Goal: Information Seeking & Learning: Compare options

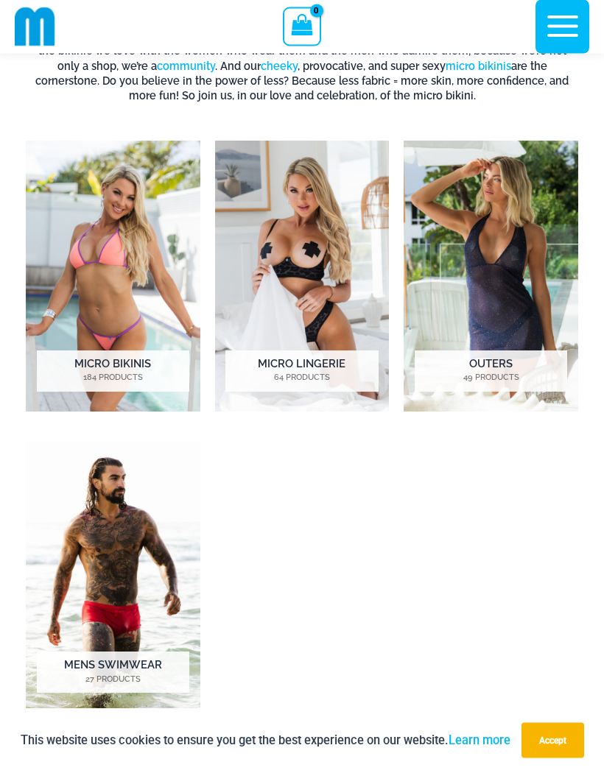
scroll to position [481, 0]
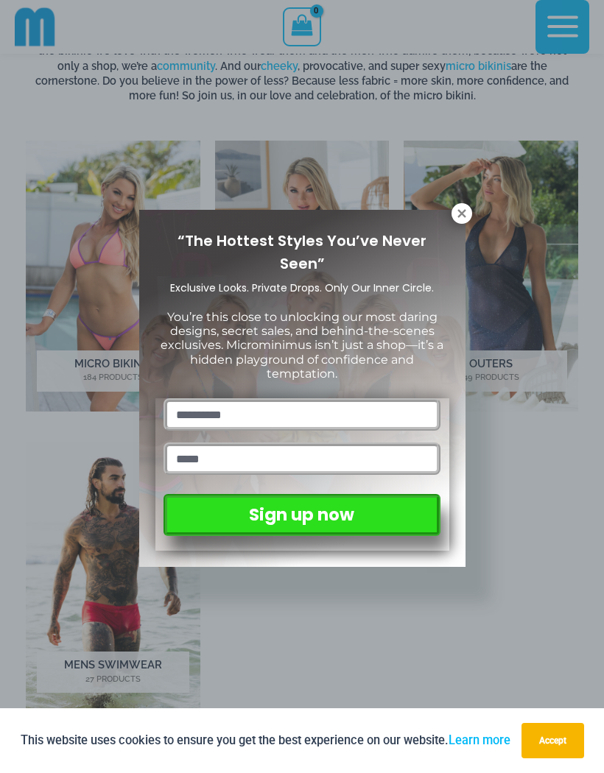
click at [465, 211] on icon at bounding box center [461, 213] width 13 height 13
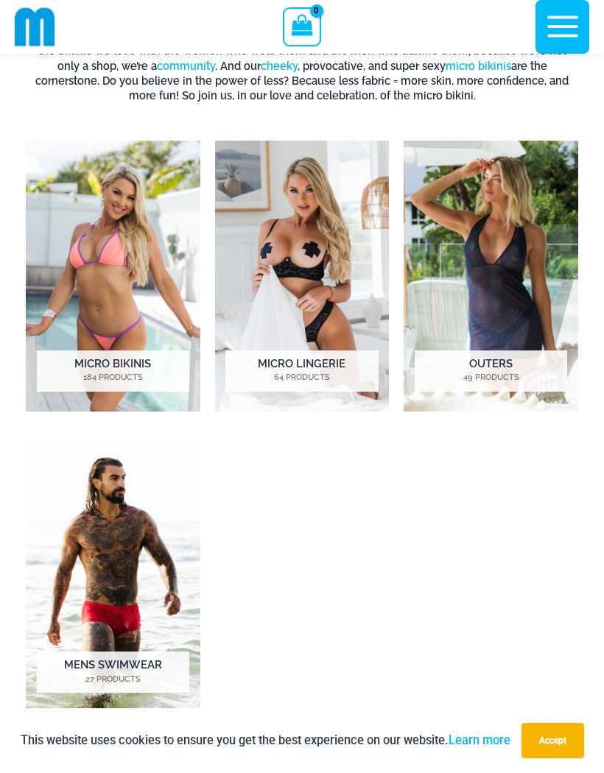
click at [542, 309] on img "Visit product category Outers" at bounding box center [491, 276] width 175 height 271
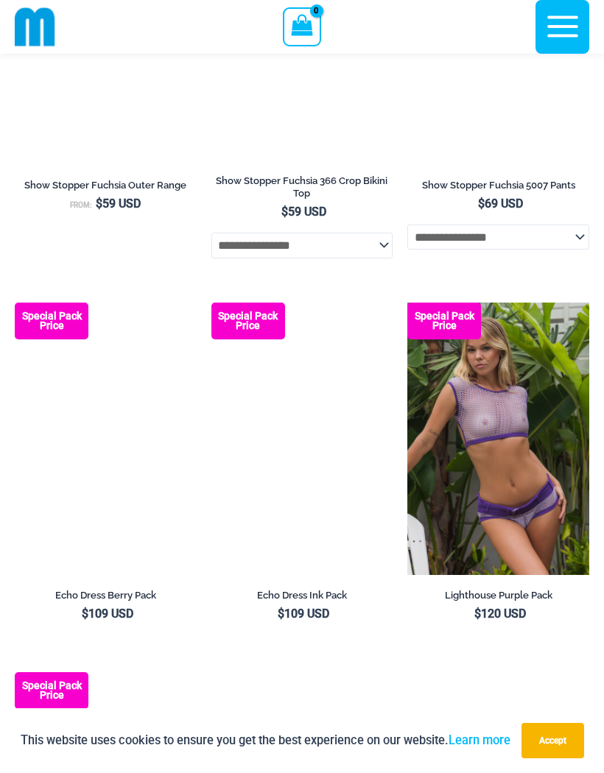
scroll to position [2041, 0]
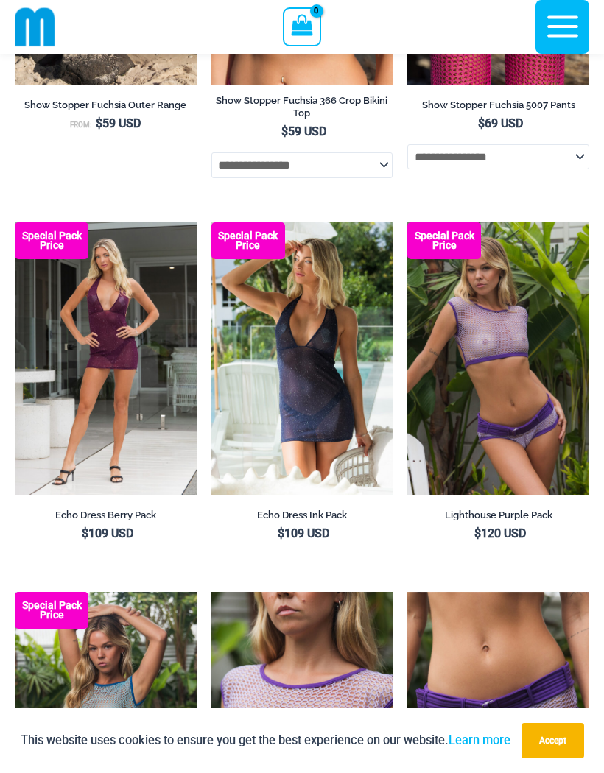
click at [15, 222] on img at bounding box center [15, 222] width 0 height 0
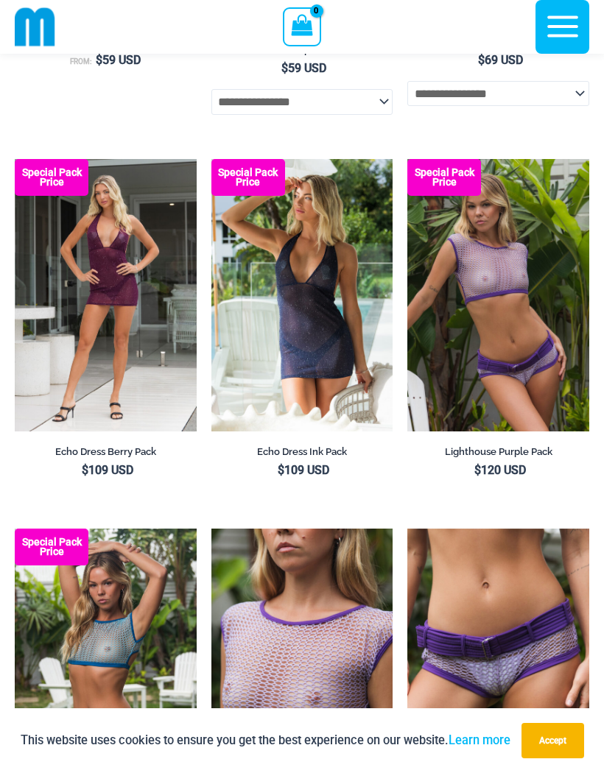
scroll to position [2105, 0]
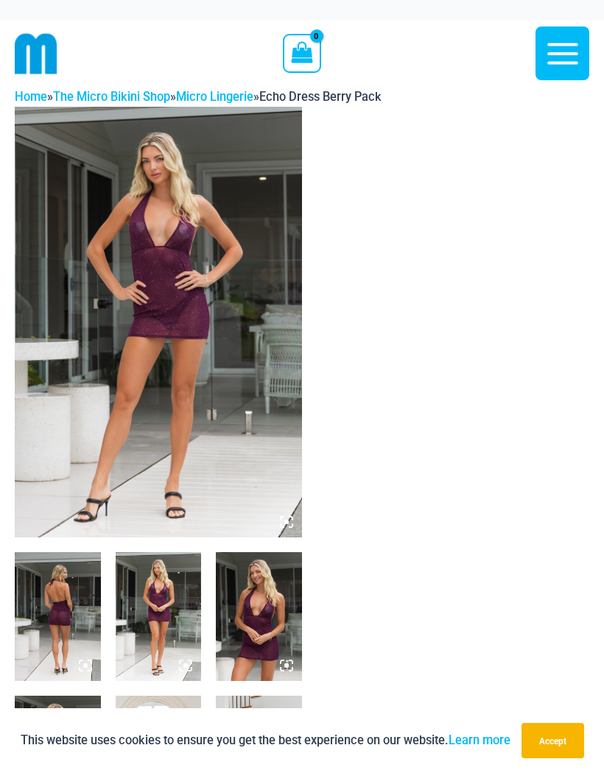
click at [285, 524] on icon at bounding box center [286, 522] width 4 height 4
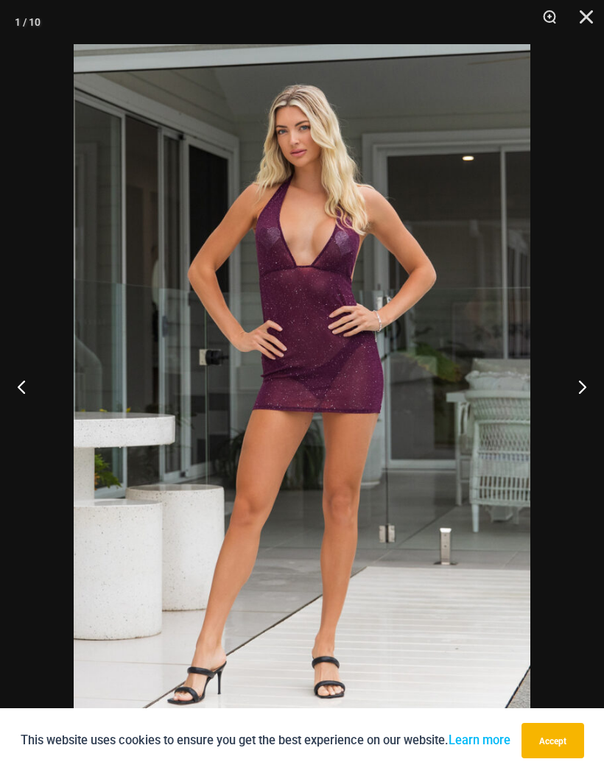
click at [587, 376] on button "Next" at bounding box center [576, 387] width 55 height 74
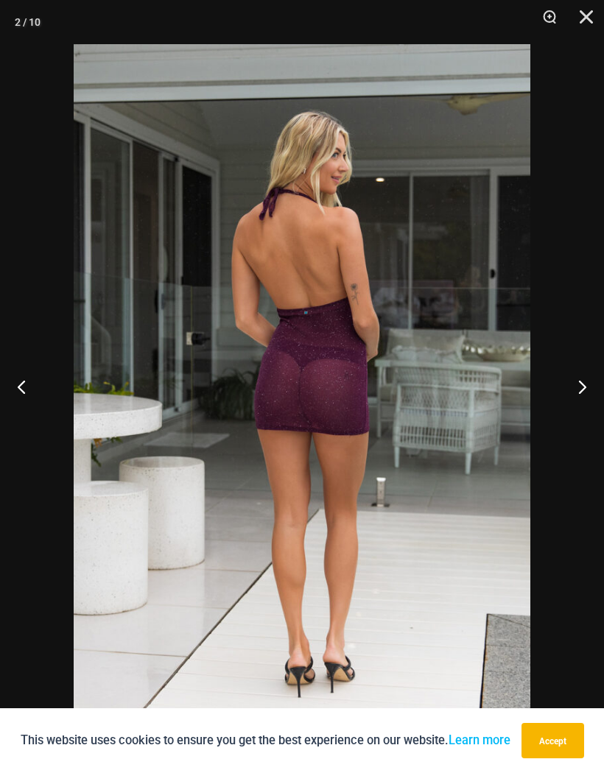
click at [588, 385] on button "Next" at bounding box center [576, 387] width 55 height 74
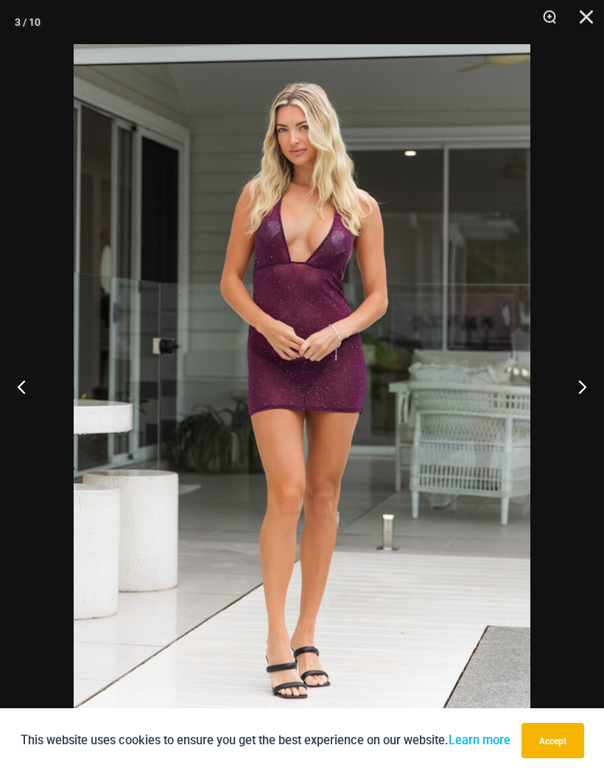
click at [580, 387] on button "Next" at bounding box center [576, 387] width 55 height 74
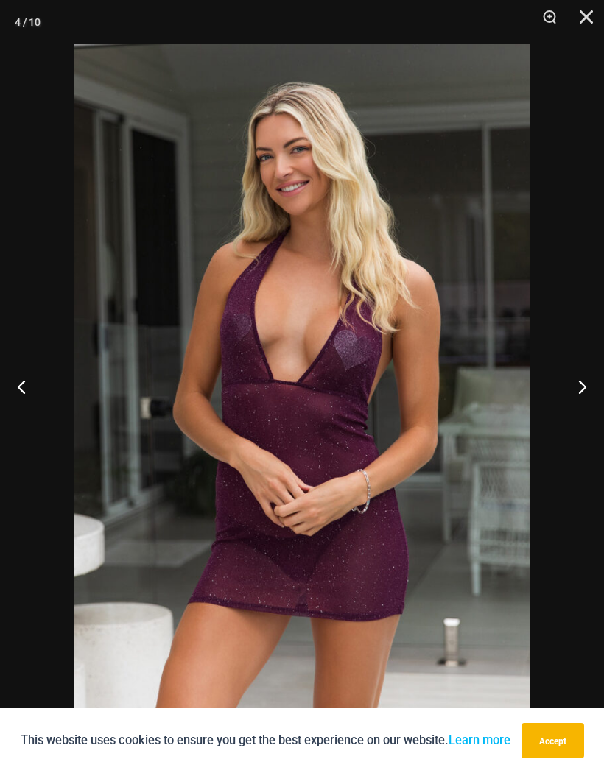
click at [586, 382] on button "Next" at bounding box center [576, 387] width 55 height 74
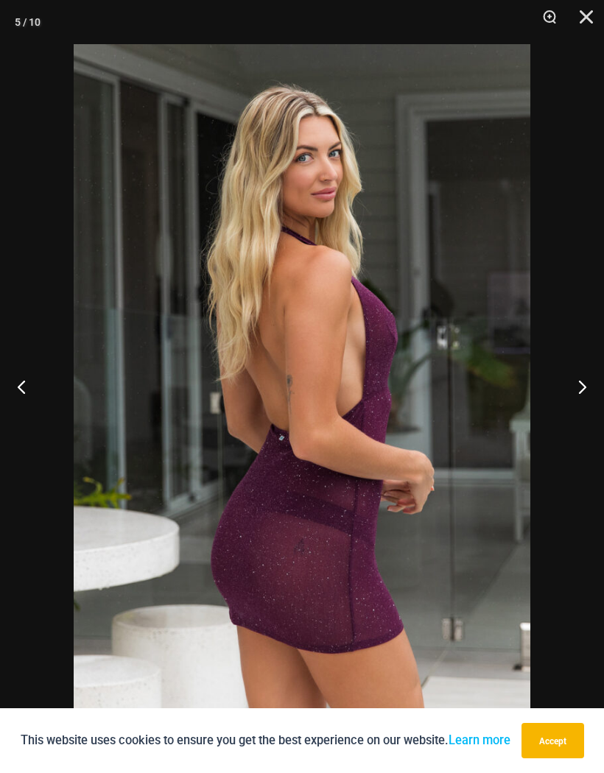
click at [586, 381] on button "Next" at bounding box center [576, 387] width 55 height 74
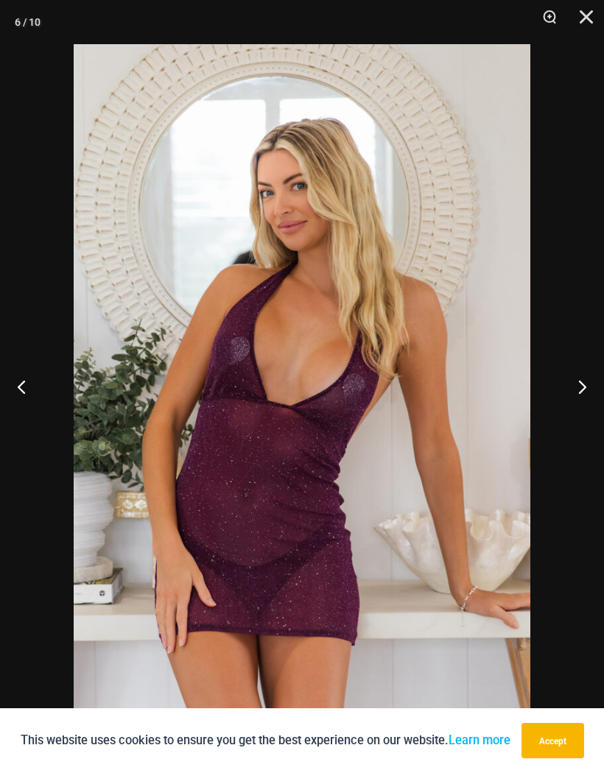
click at [590, 380] on button "Next" at bounding box center [576, 387] width 55 height 74
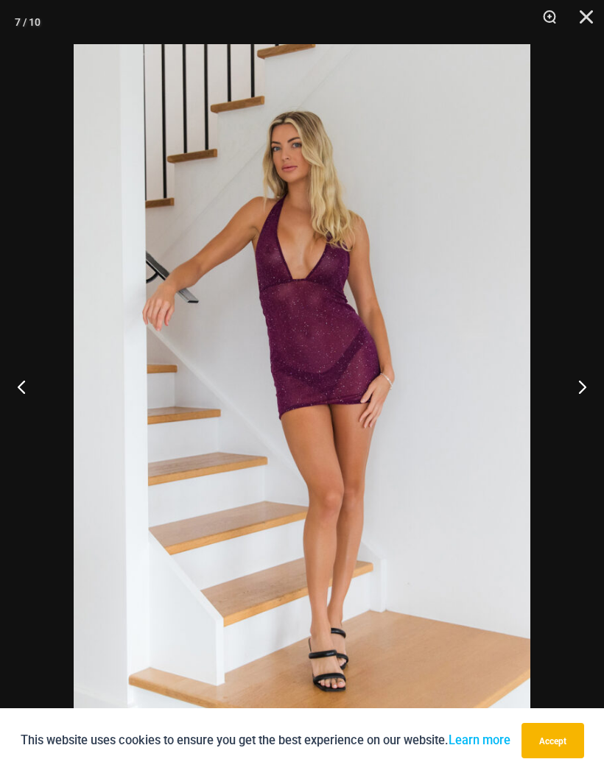
click at [585, 381] on button "Next" at bounding box center [576, 387] width 55 height 74
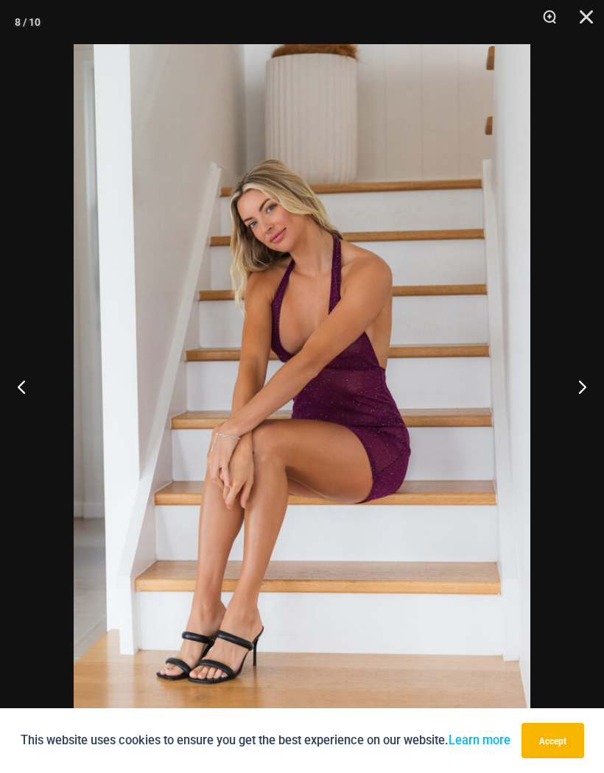
click at [582, 384] on button "Next" at bounding box center [576, 387] width 55 height 74
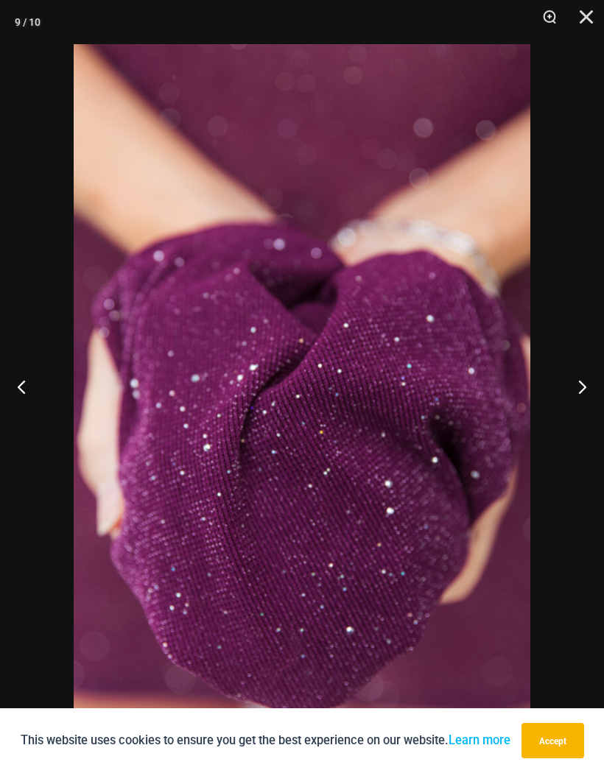
click at [598, 13] on button "Close" at bounding box center [581, 22] width 37 height 44
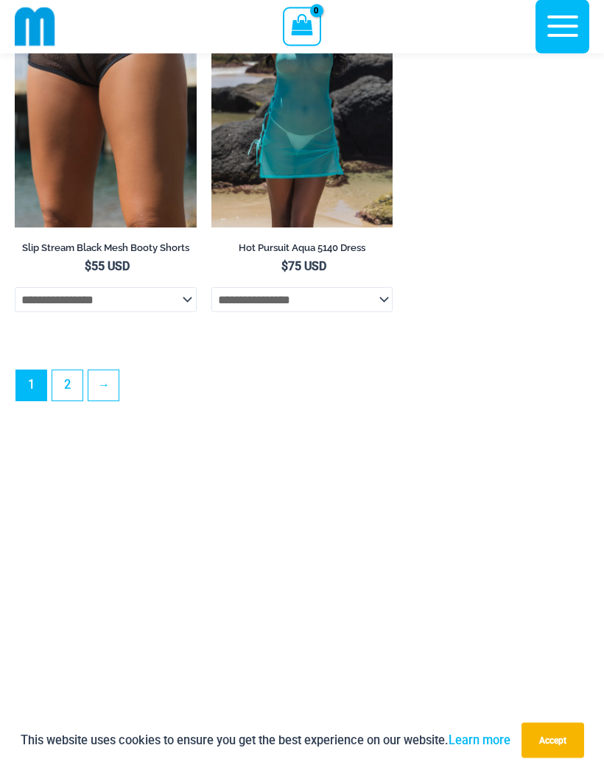
scroll to position [4304, 0]
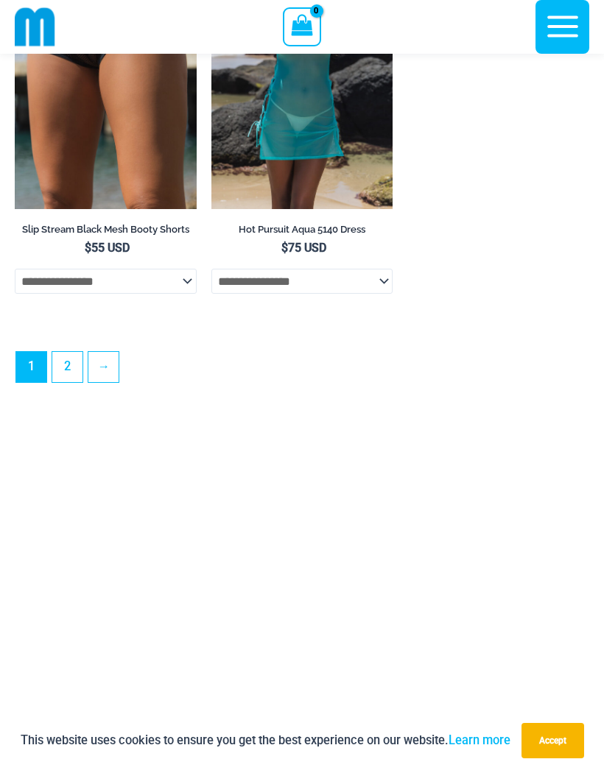
click at [60, 382] on link "2" at bounding box center [67, 367] width 30 height 30
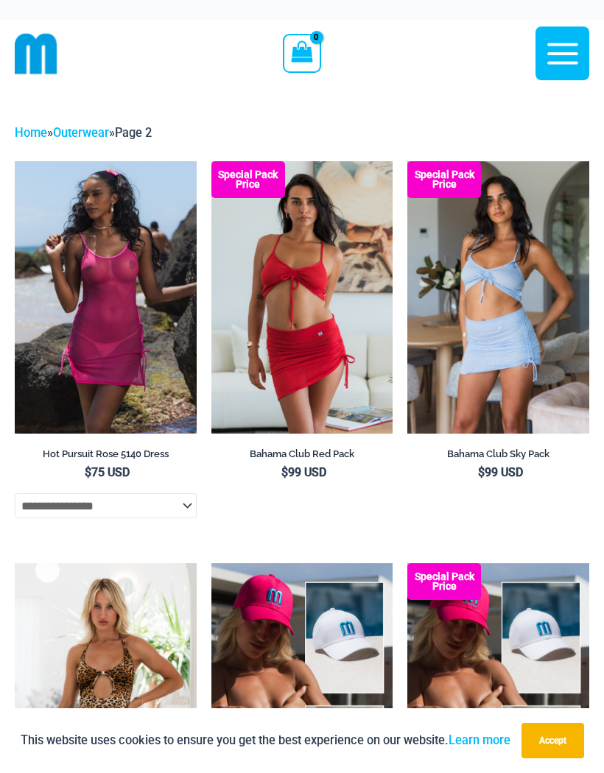
click at [407, 161] on img at bounding box center [407, 161] width 0 height 0
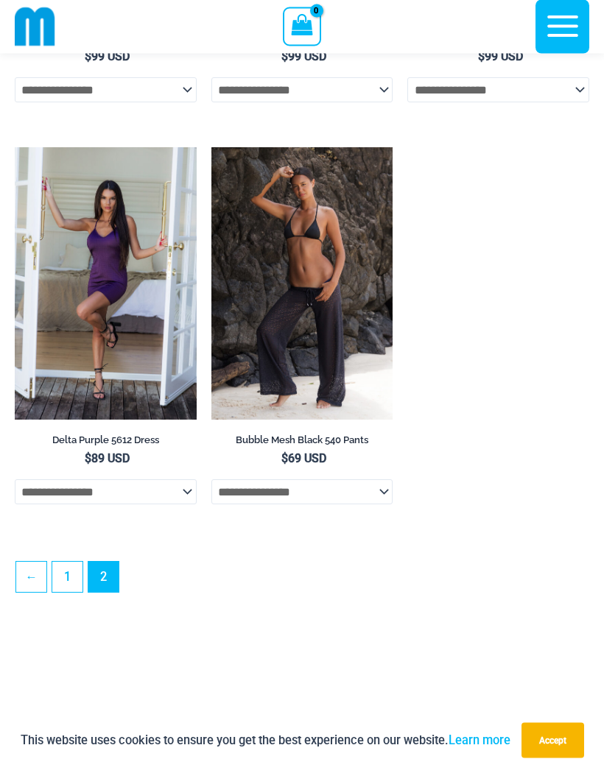
scroll to position [1985, 0]
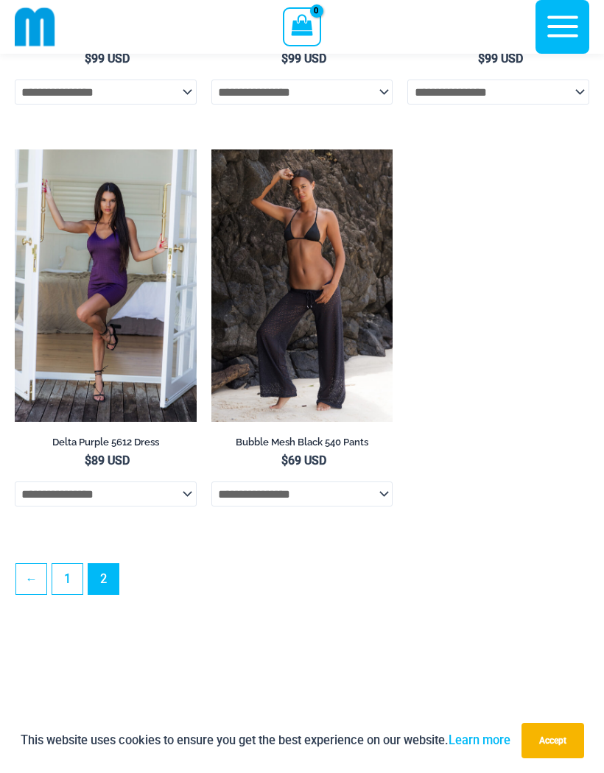
click at [15, 149] on img at bounding box center [15, 149] width 0 height 0
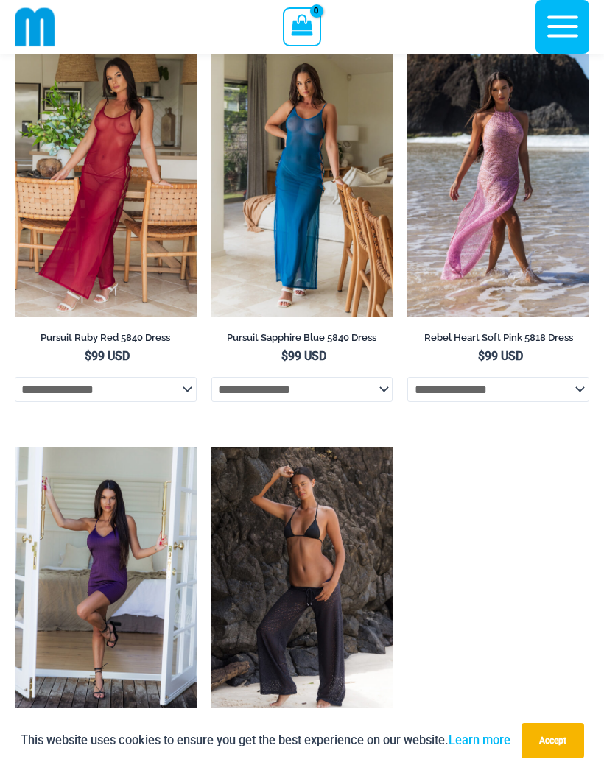
scroll to position [1679, 0]
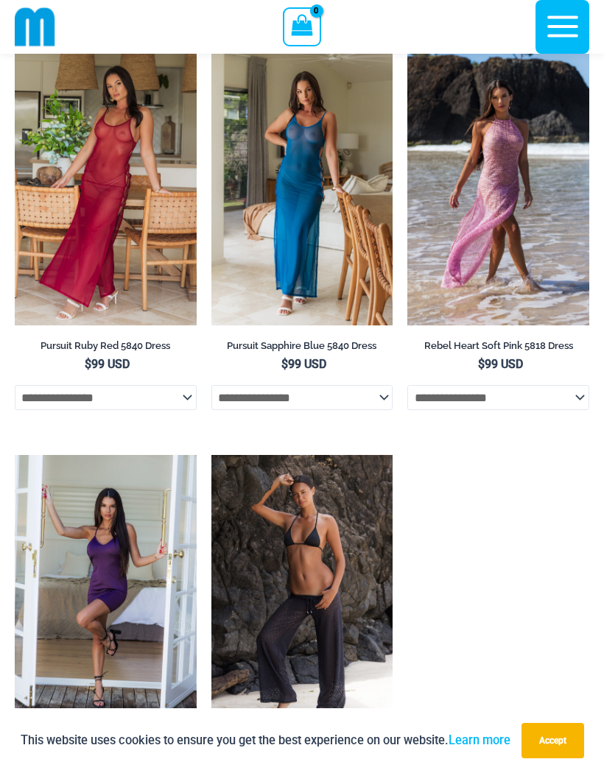
click at [211, 53] on img at bounding box center [211, 53] width 0 height 0
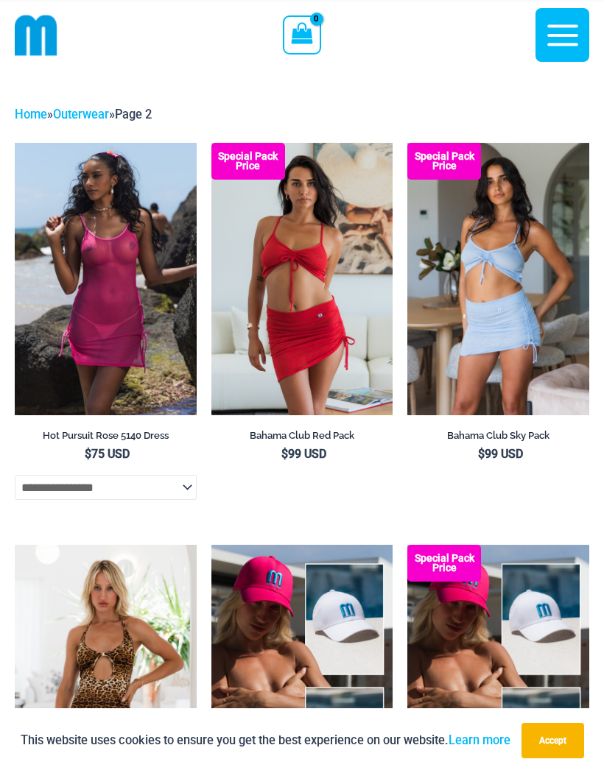
scroll to position [0, 0]
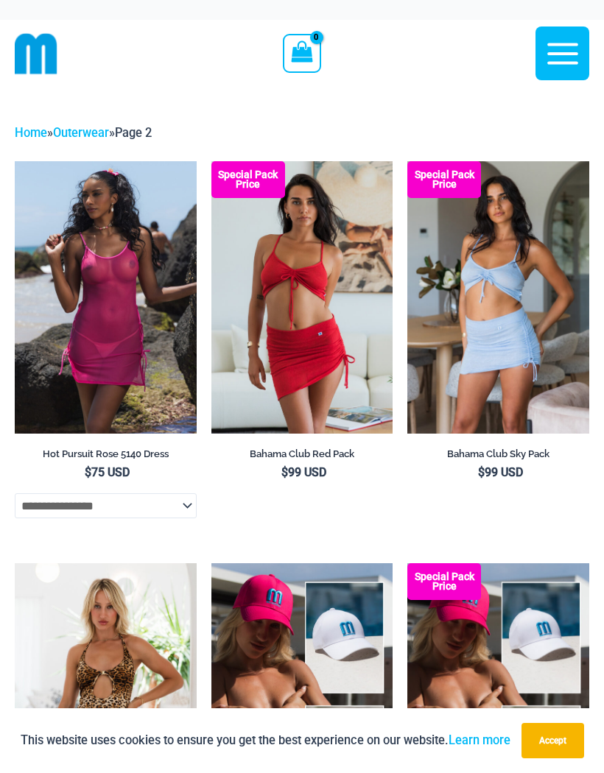
click at [15, 161] on img at bounding box center [15, 161] width 0 height 0
click at [82, 131] on link "Outerwear" at bounding box center [81, 133] width 56 height 14
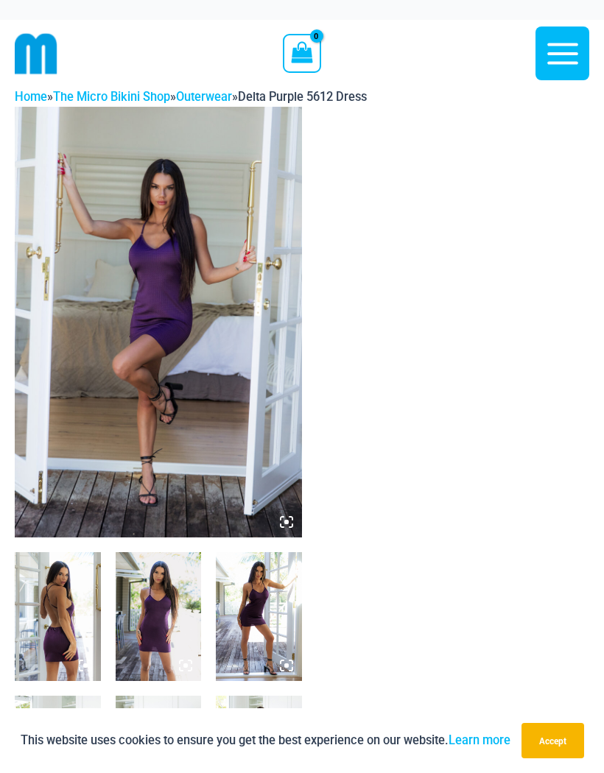
click at [301, 518] on img at bounding box center [158, 322] width 287 height 431
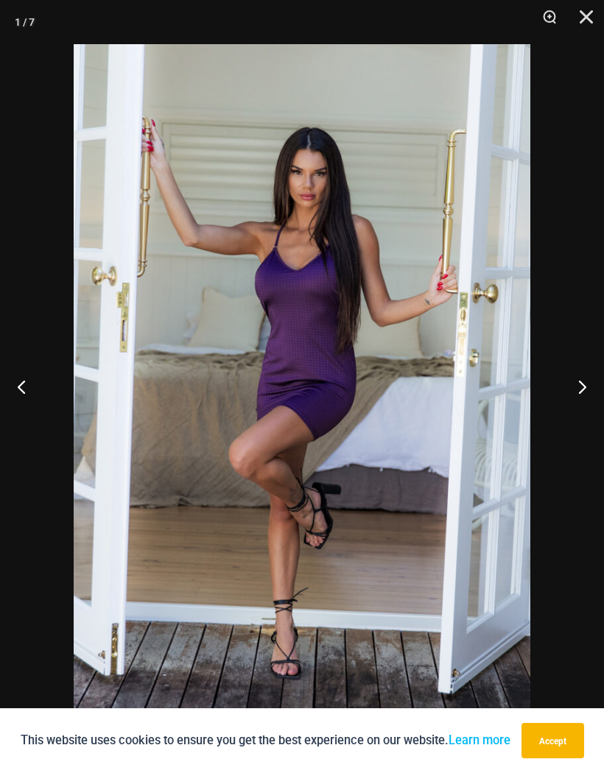
click at [585, 379] on button "Next" at bounding box center [576, 387] width 55 height 74
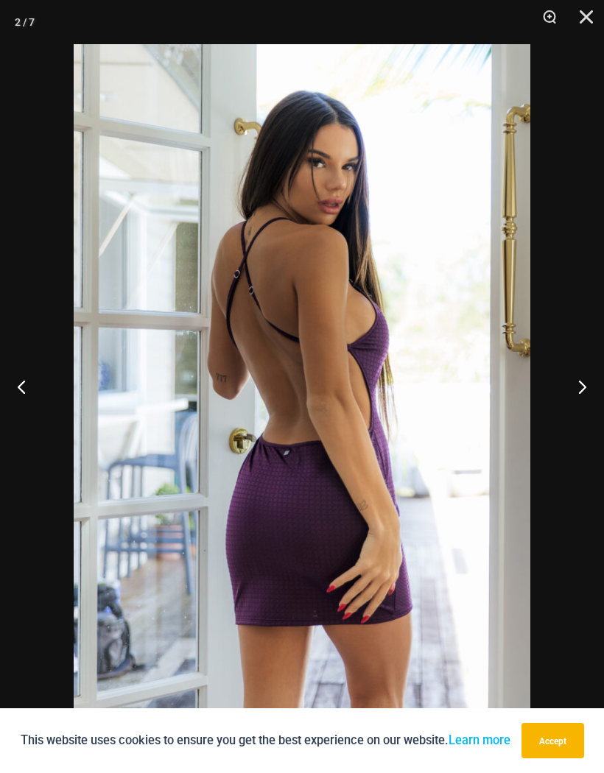
click at [588, 386] on button "Next" at bounding box center [576, 387] width 55 height 74
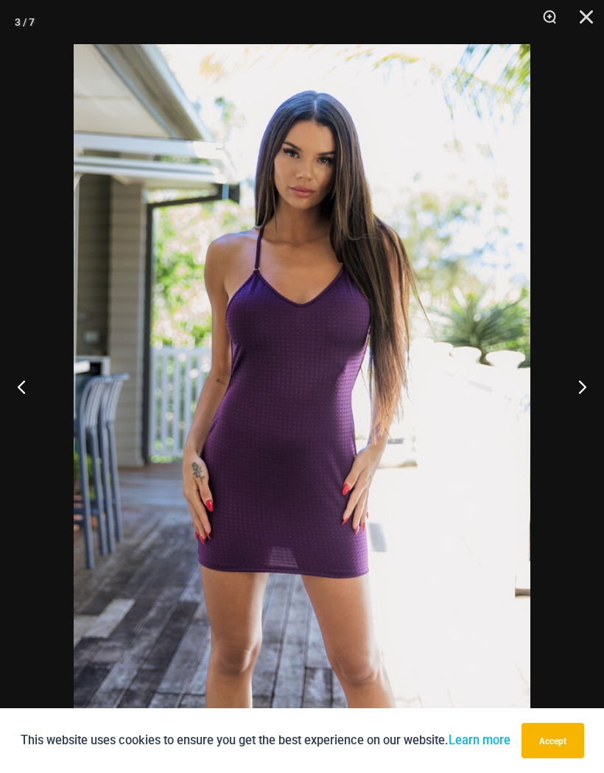
click at [580, 382] on button "Next" at bounding box center [576, 387] width 55 height 74
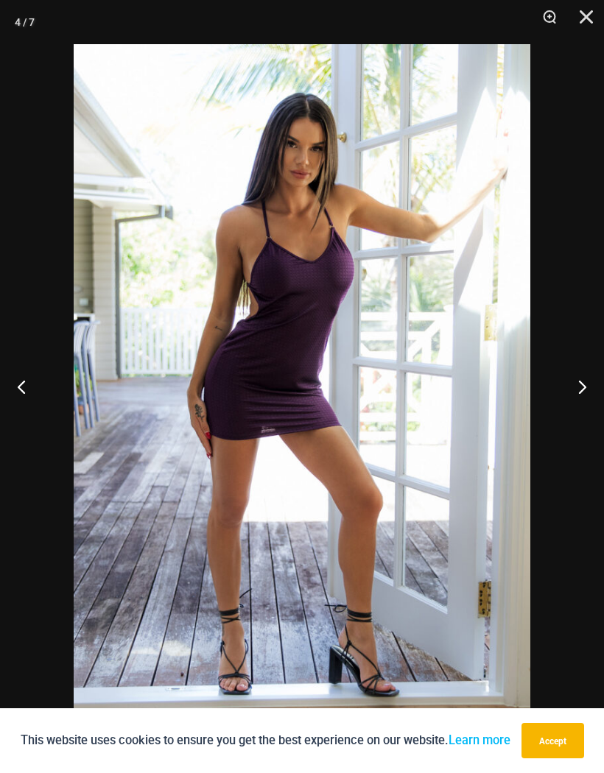
click at [583, 385] on button "Next" at bounding box center [576, 387] width 55 height 74
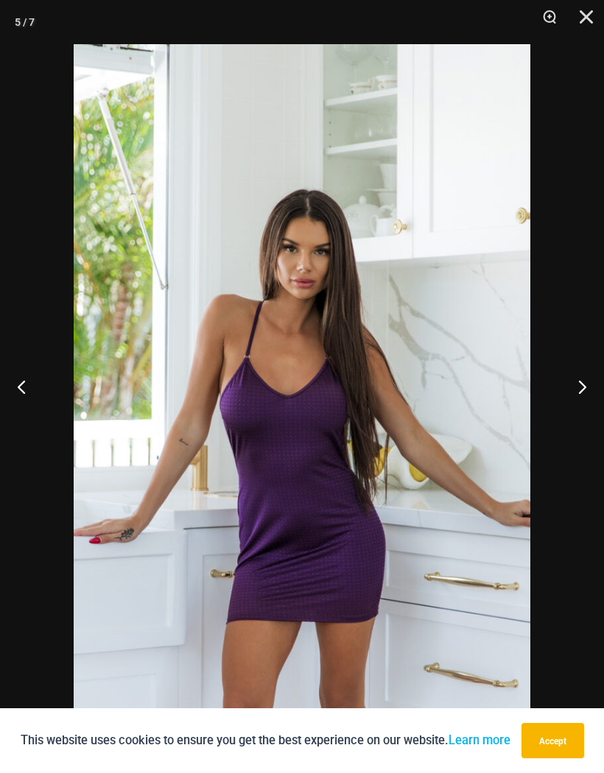
click at [587, 383] on button "Next" at bounding box center [576, 387] width 55 height 74
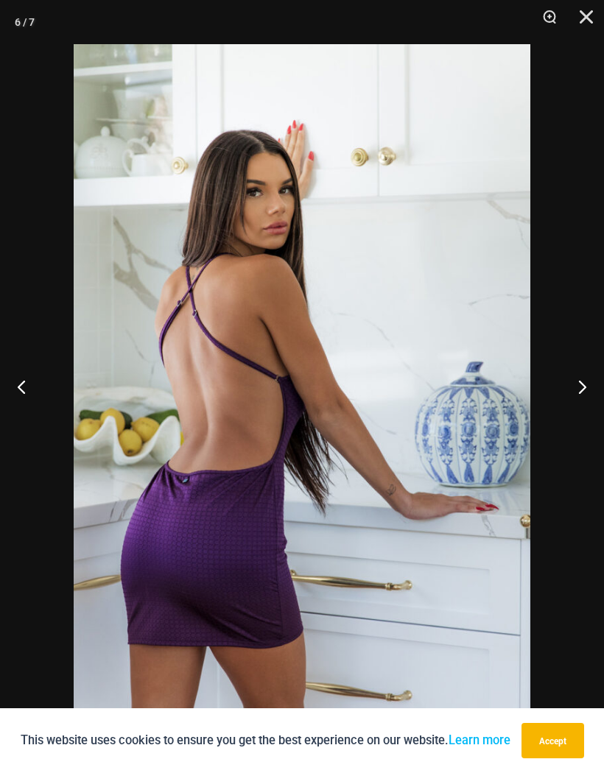
click at [587, 387] on button "Next" at bounding box center [576, 387] width 55 height 74
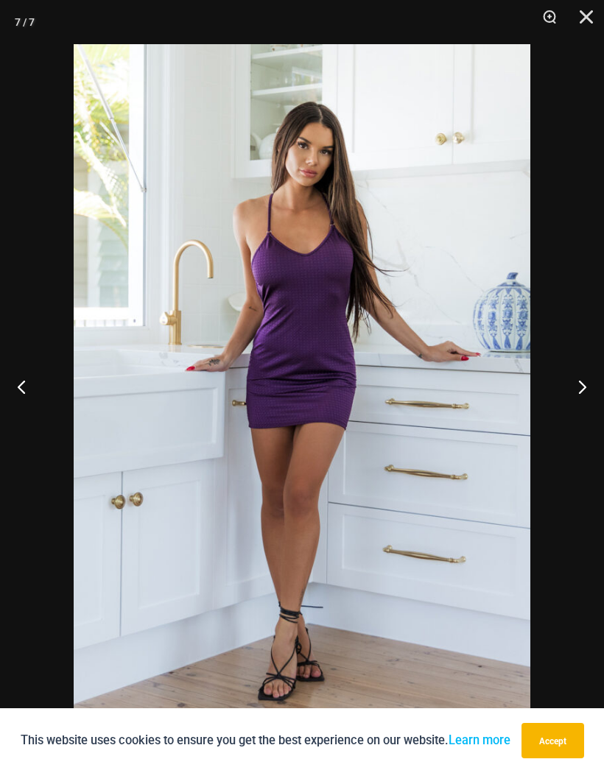
click at [585, 385] on button "Next" at bounding box center [576, 387] width 55 height 74
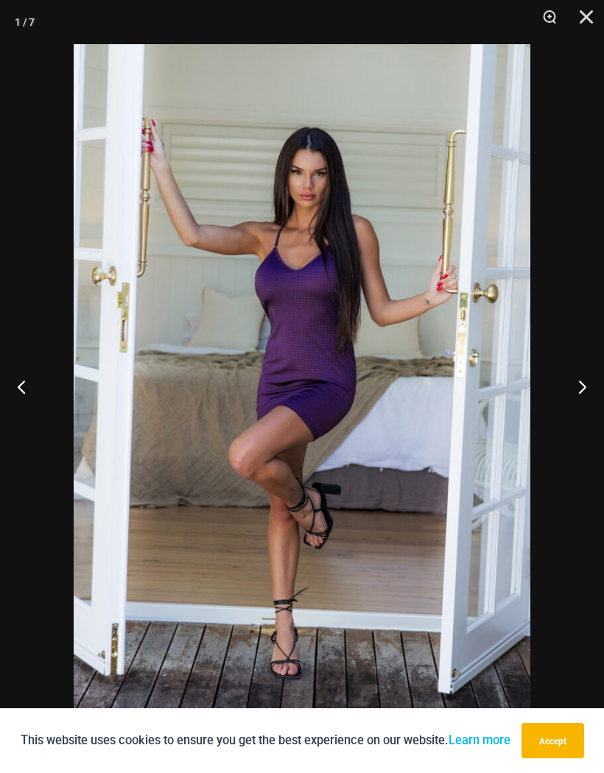
click at [587, 387] on button "Next" at bounding box center [576, 387] width 55 height 74
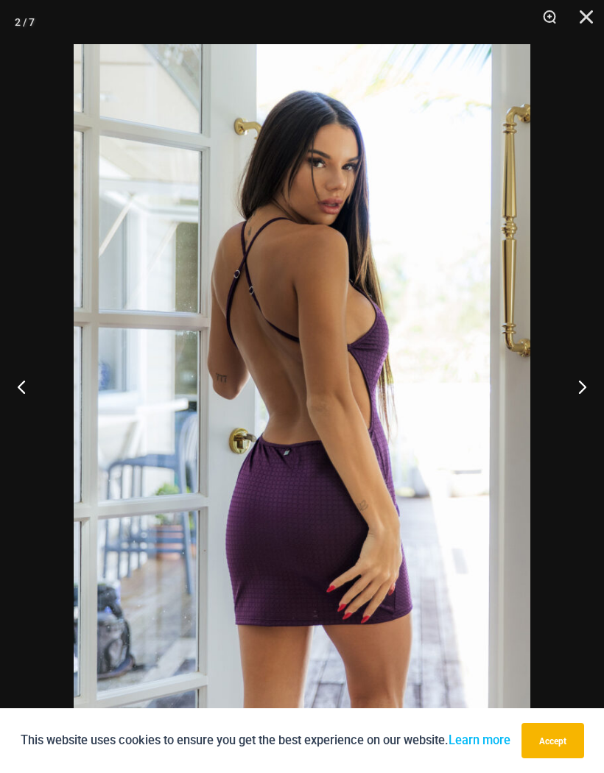
click at [583, 387] on button "Next" at bounding box center [576, 387] width 55 height 74
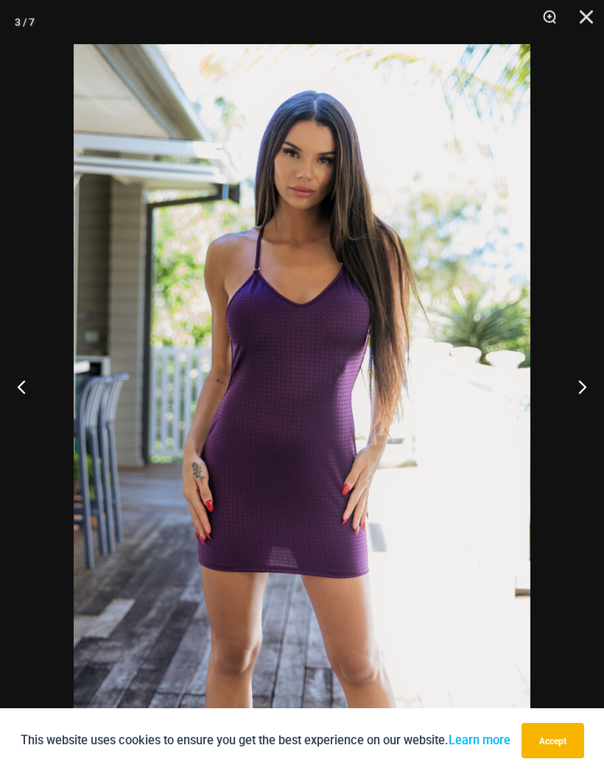
click at [586, 384] on button "Next" at bounding box center [576, 387] width 55 height 74
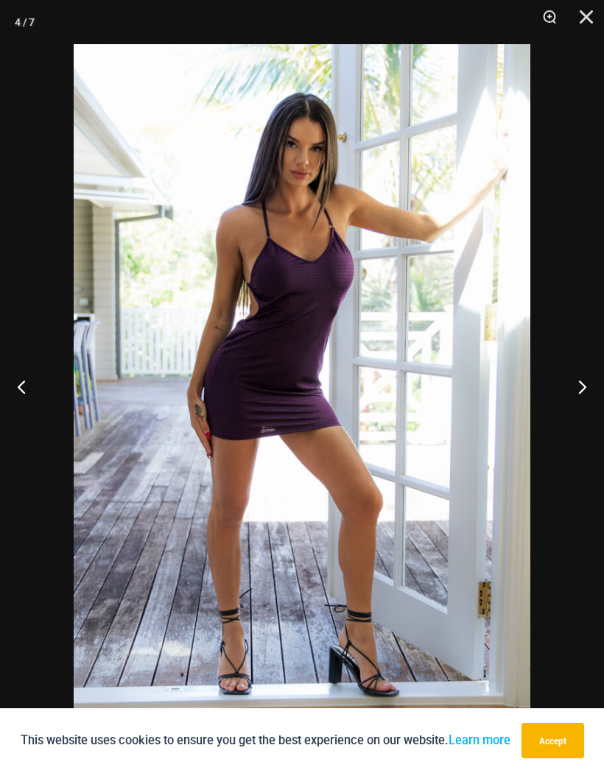
click at [580, 398] on button "Next" at bounding box center [576, 387] width 55 height 74
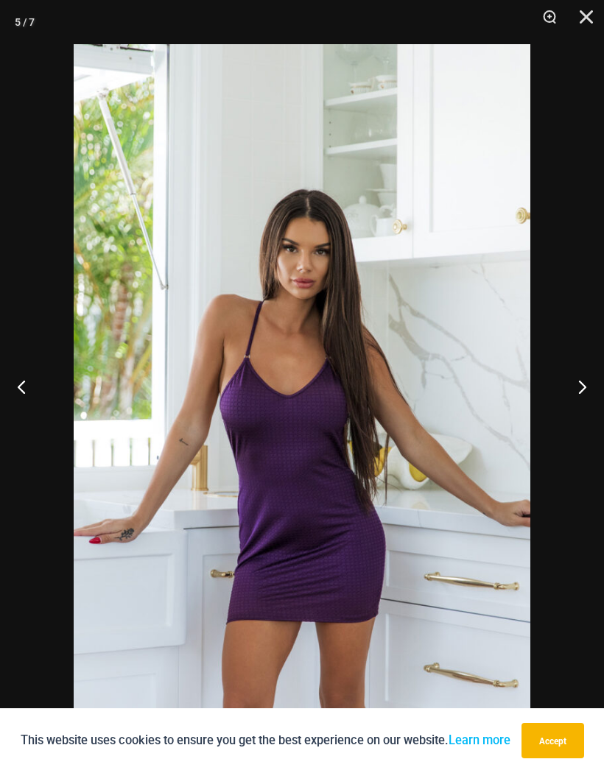
click at [594, 381] on button "Next" at bounding box center [576, 387] width 55 height 74
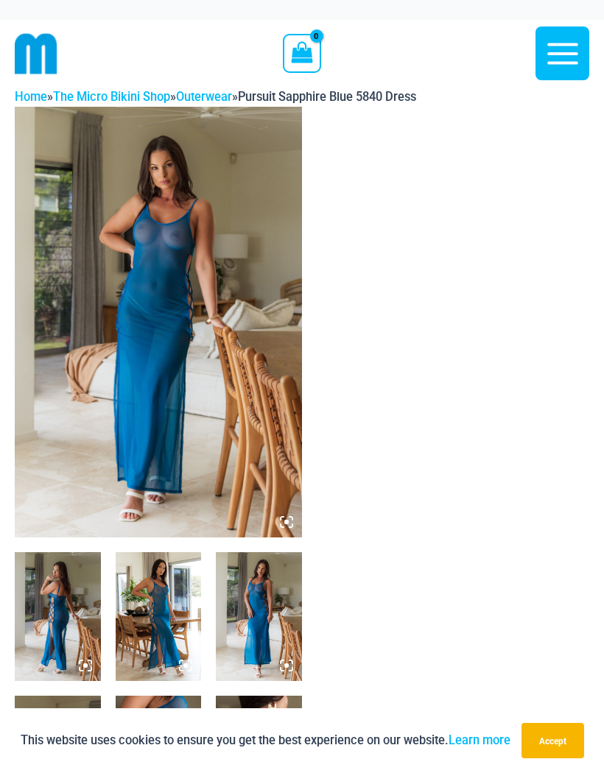
click at [286, 511] on img at bounding box center [158, 322] width 287 height 431
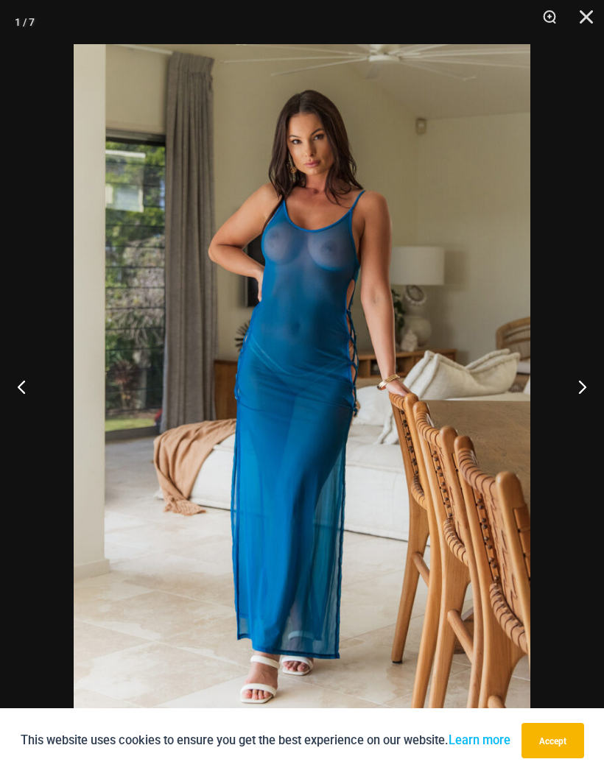
click at [581, 382] on button "Next" at bounding box center [576, 387] width 55 height 74
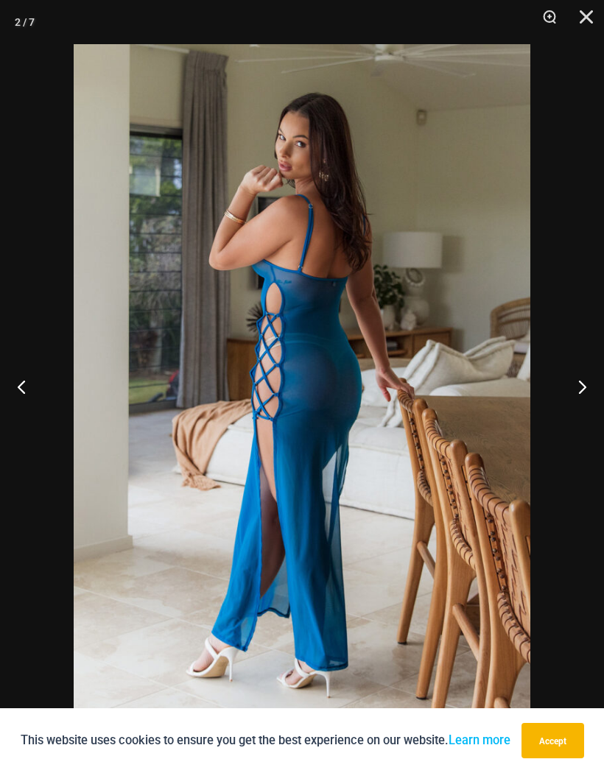
click at [583, 384] on button "Next" at bounding box center [576, 387] width 55 height 74
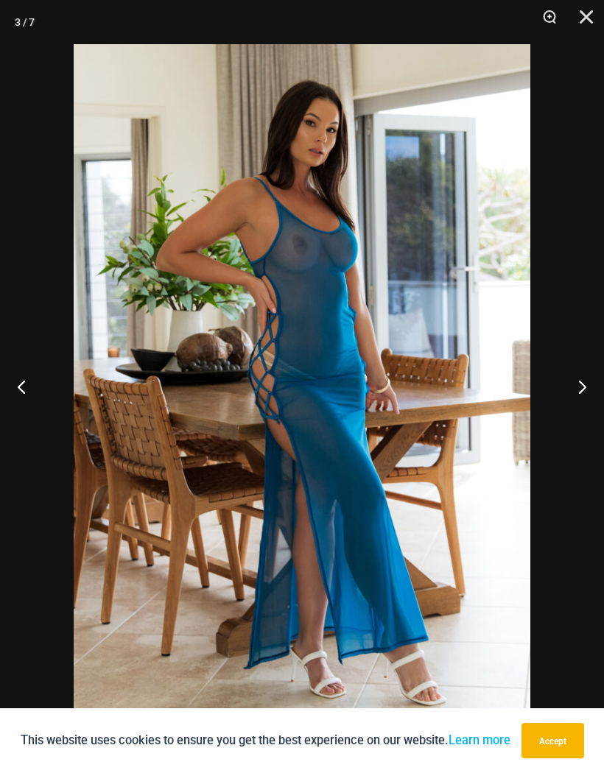
click at [580, 373] on button "Next" at bounding box center [576, 387] width 55 height 74
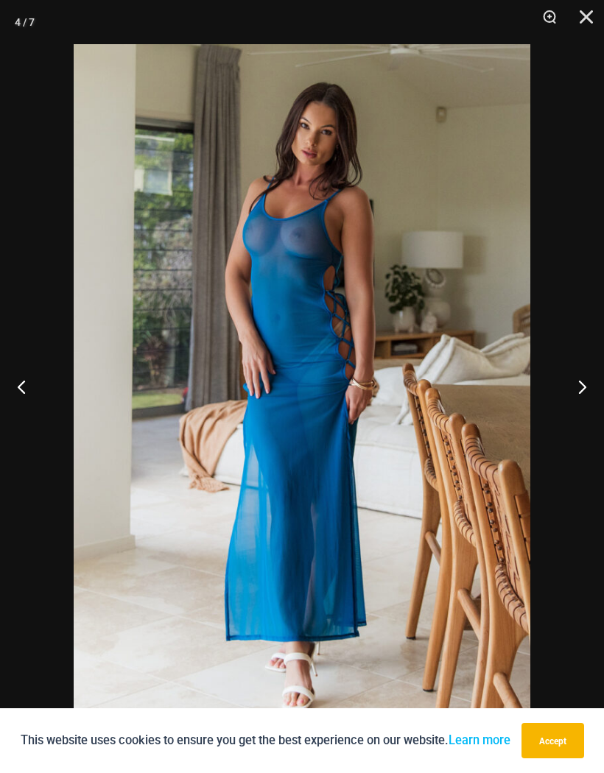
click at [594, 380] on button "Next" at bounding box center [576, 387] width 55 height 74
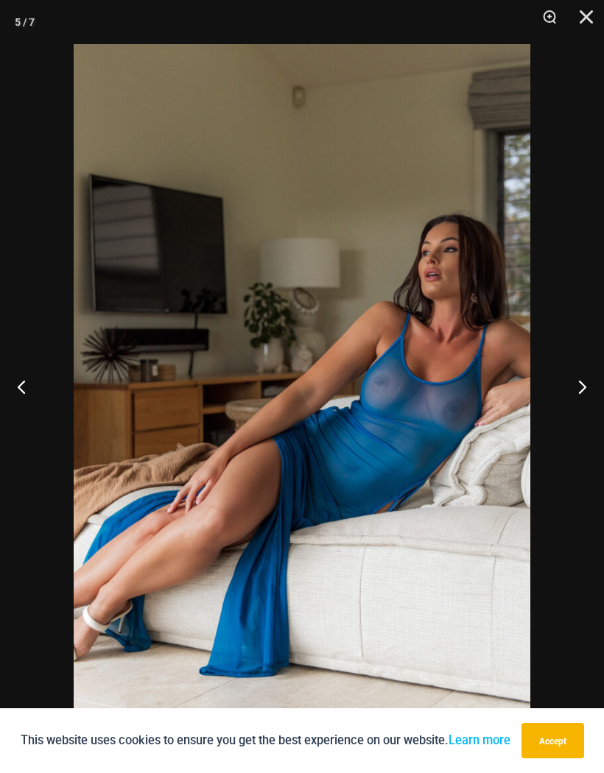
click at [584, 383] on button "Next" at bounding box center [576, 387] width 55 height 74
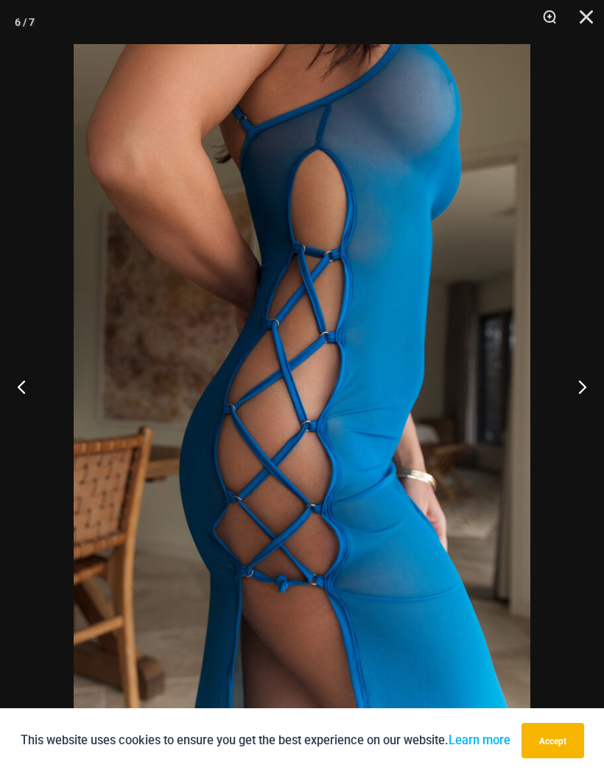
click at [588, 384] on button "Next" at bounding box center [576, 387] width 55 height 74
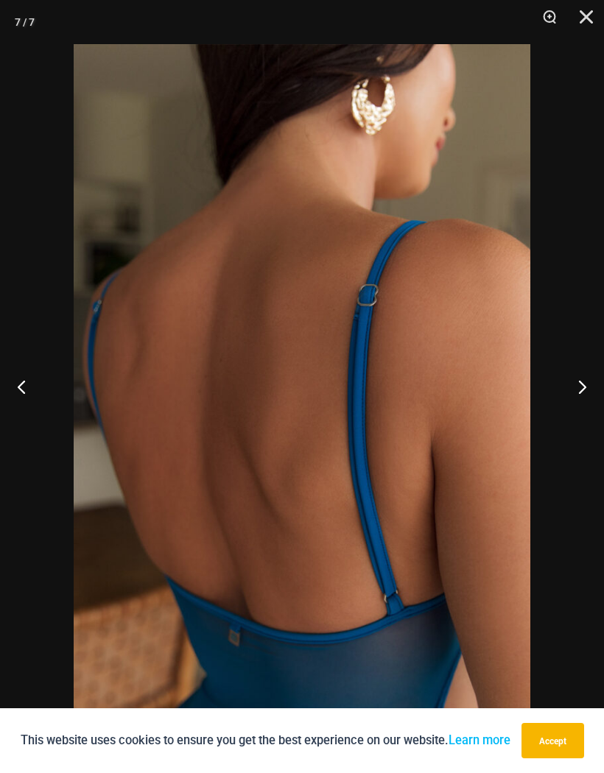
click at [581, 390] on button "Next" at bounding box center [576, 387] width 55 height 74
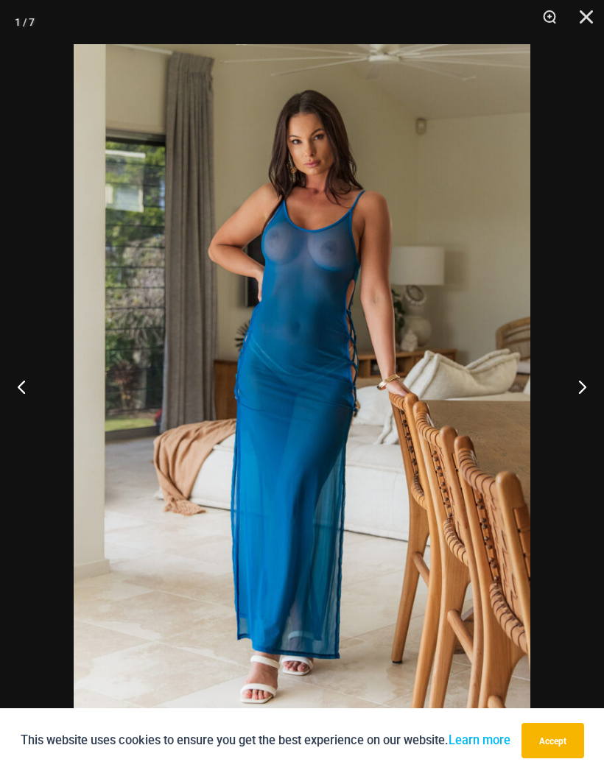
click at [585, 380] on button "Next" at bounding box center [576, 387] width 55 height 74
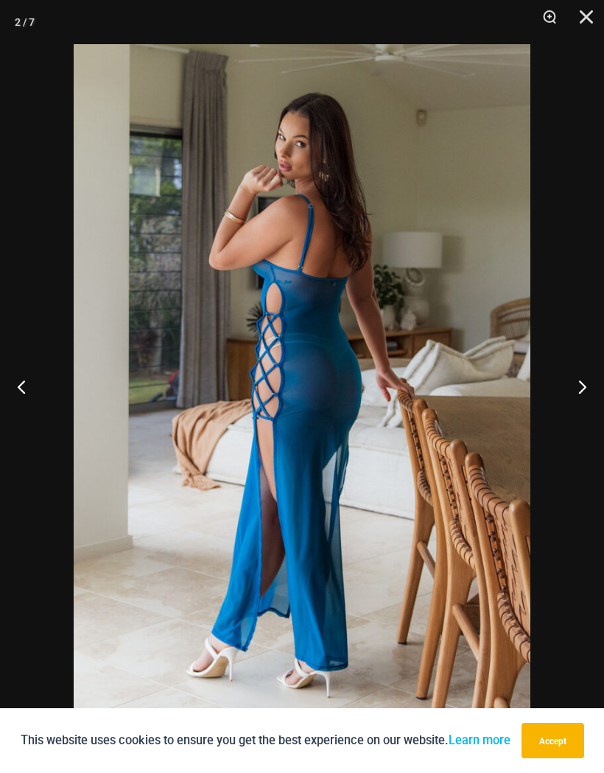
click at [582, 374] on button "Next" at bounding box center [576, 387] width 55 height 74
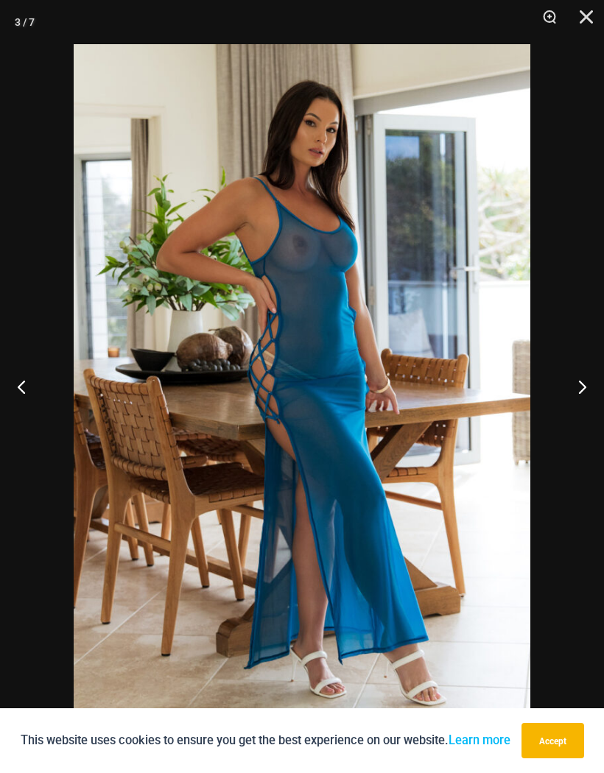
click at [588, 369] on button "Next" at bounding box center [576, 387] width 55 height 74
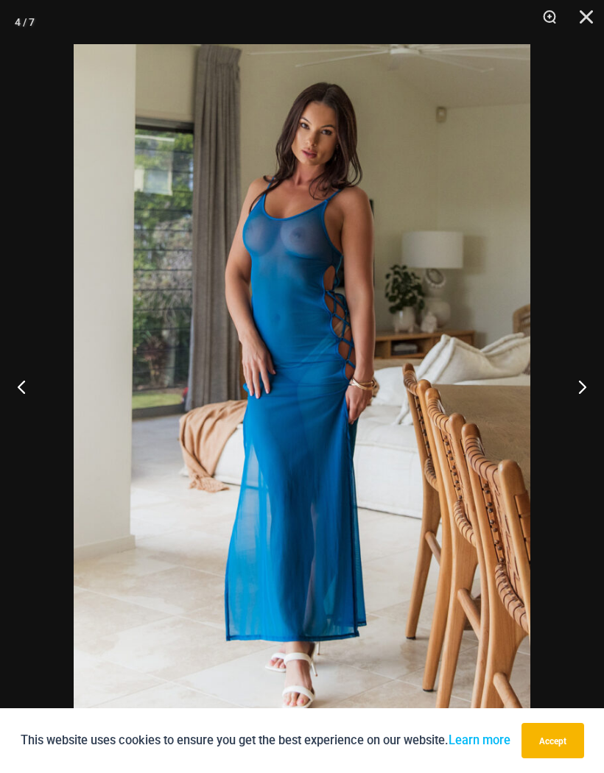
click at [582, 379] on button "Next" at bounding box center [576, 387] width 55 height 74
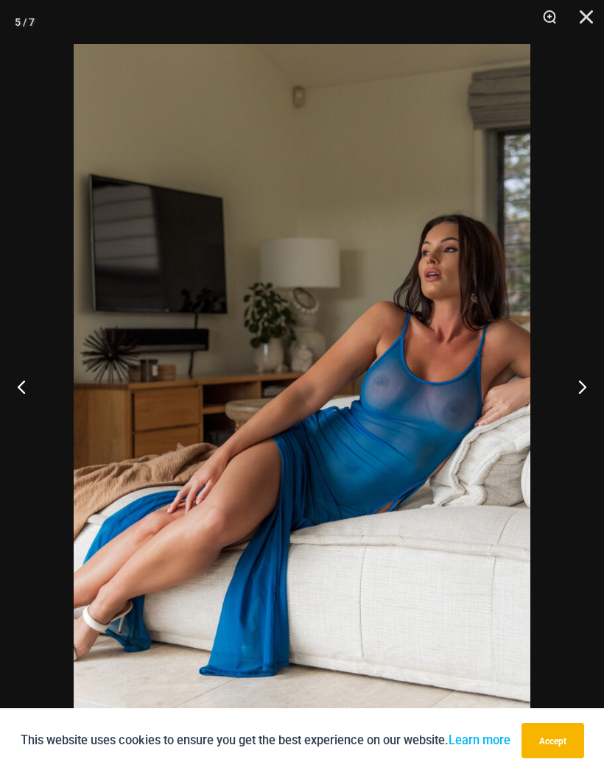
click at [597, 364] on button "Next" at bounding box center [576, 387] width 55 height 74
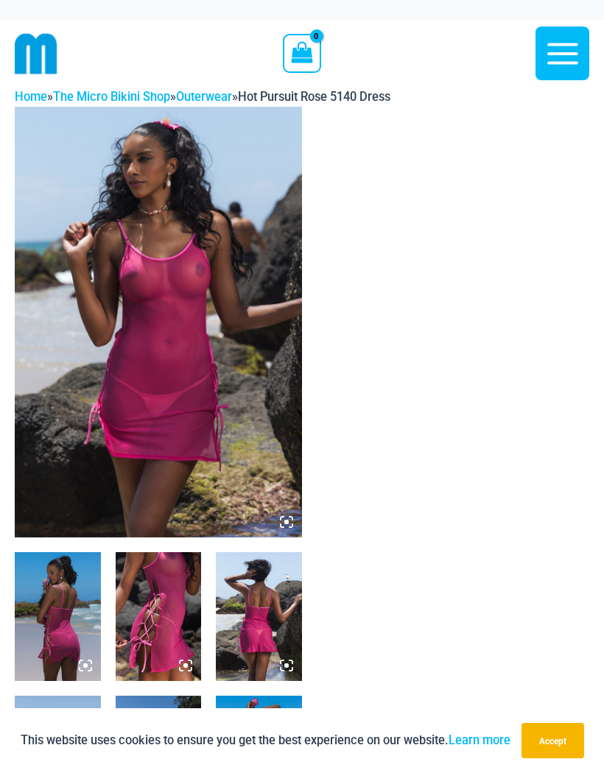
click at [284, 517] on icon at bounding box center [282, 518] width 3 height 3
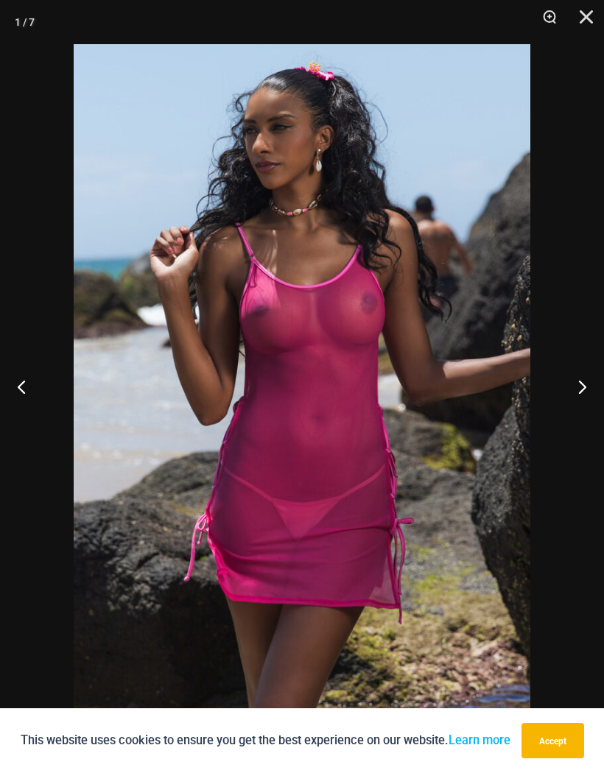
click at [584, 382] on button "Next" at bounding box center [576, 387] width 55 height 74
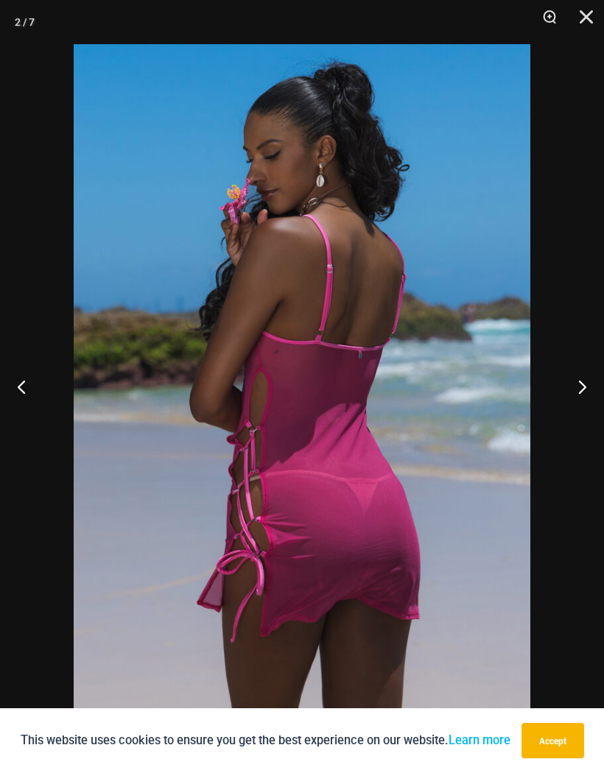
click at [569, 381] on button "Next" at bounding box center [576, 387] width 55 height 74
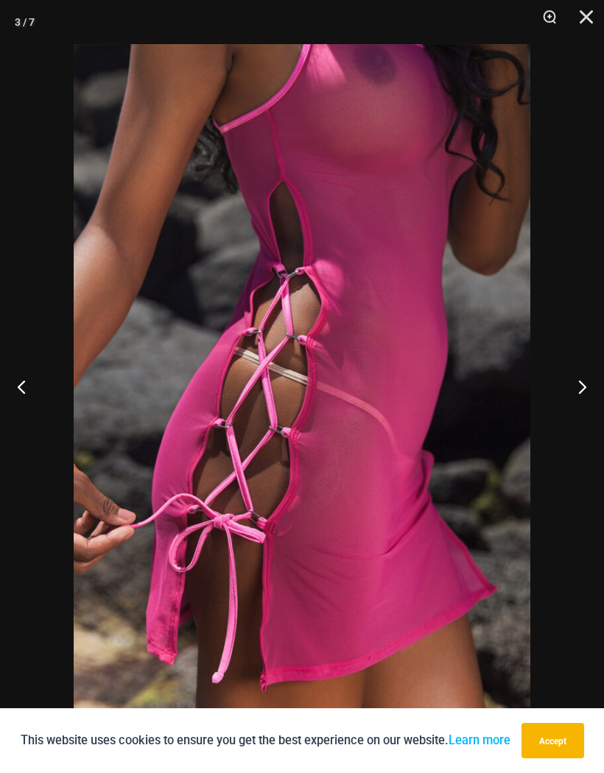
click at [584, 380] on button "Next" at bounding box center [576, 387] width 55 height 74
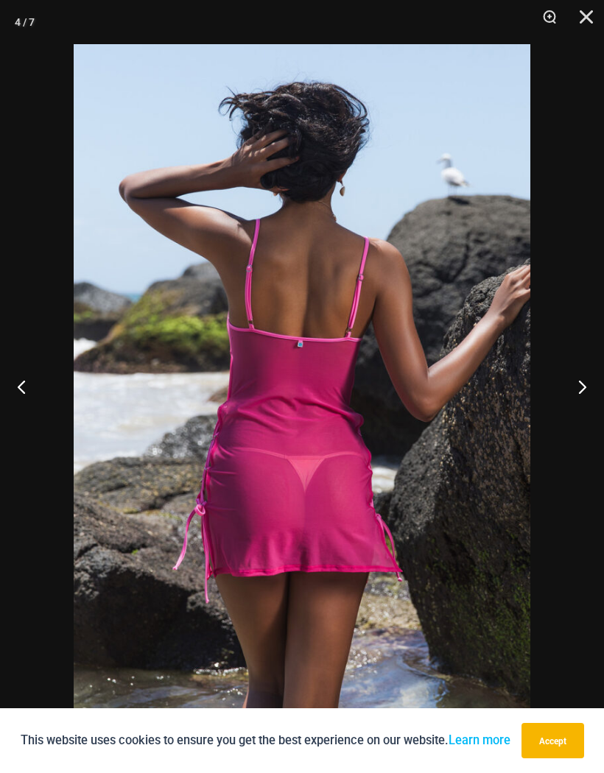
click at [585, 379] on button "Next" at bounding box center [576, 387] width 55 height 74
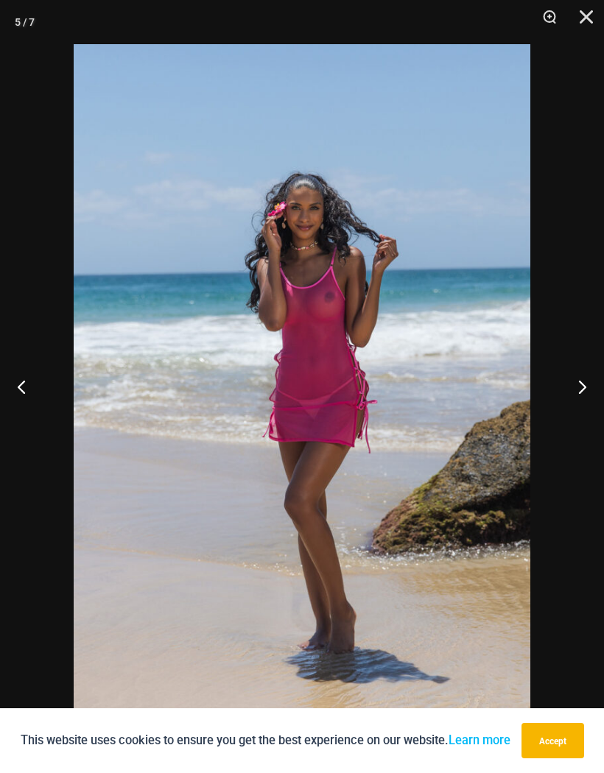
click at [588, 384] on button "Next" at bounding box center [576, 387] width 55 height 74
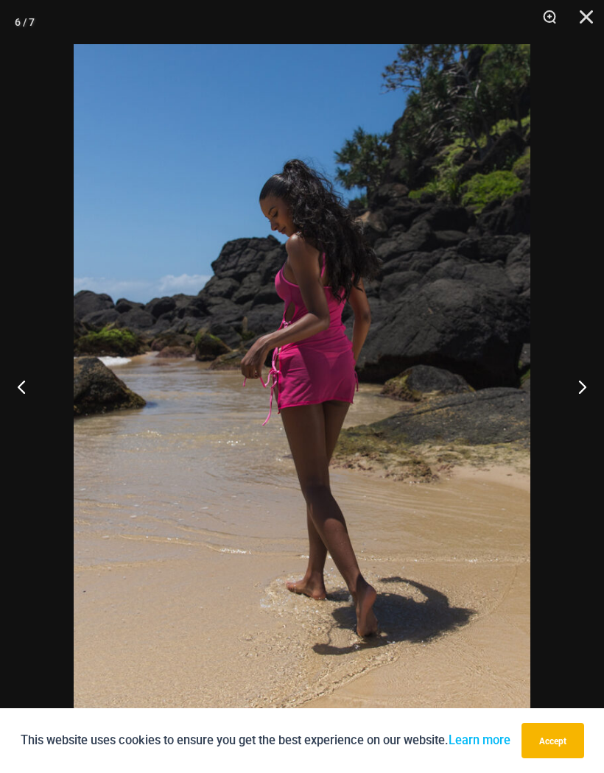
click at [585, 386] on button "Next" at bounding box center [576, 387] width 55 height 74
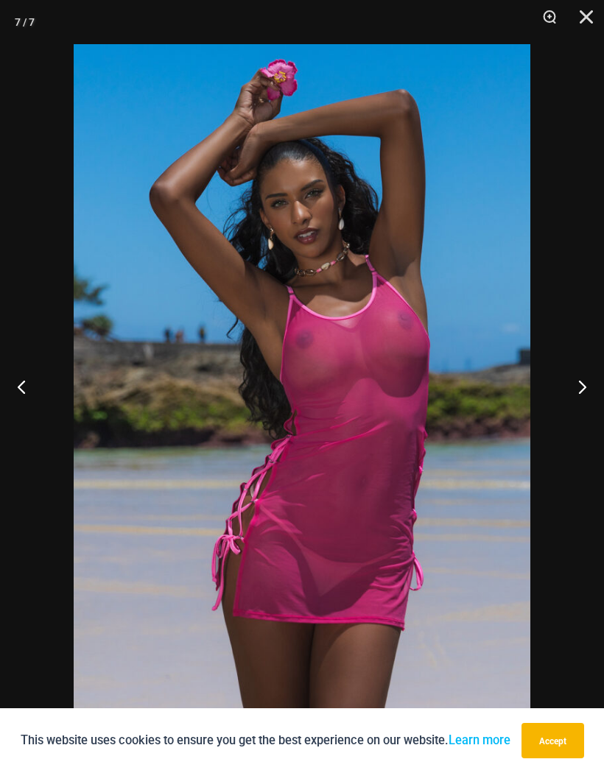
click at [582, 387] on button "Next" at bounding box center [576, 387] width 55 height 74
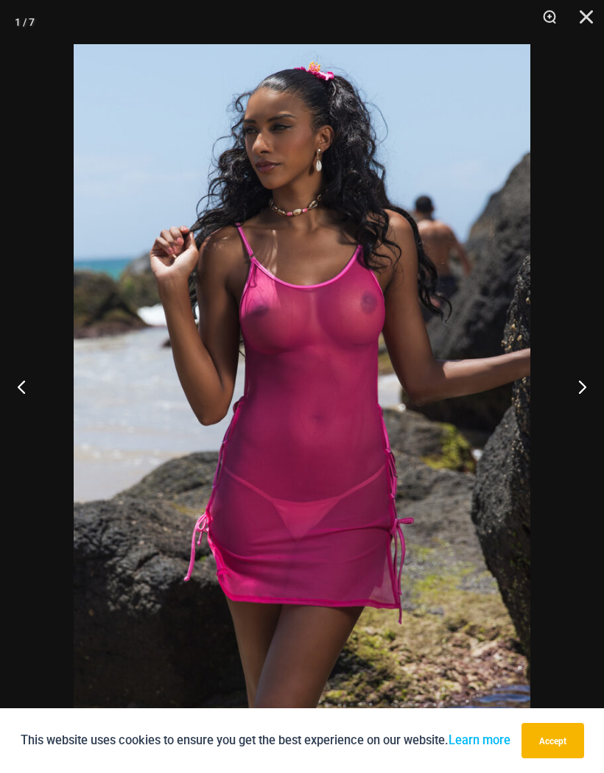
click at [582, 384] on button "Next" at bounding box center [576, 387] width 55 height 74
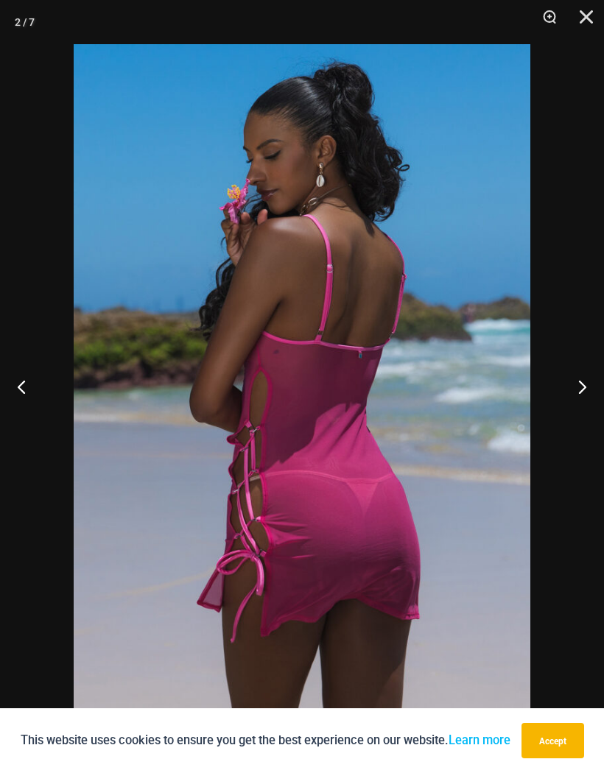
click at [583, 384] on button "Next" at bounding box center [576, 387] width 55 height 74
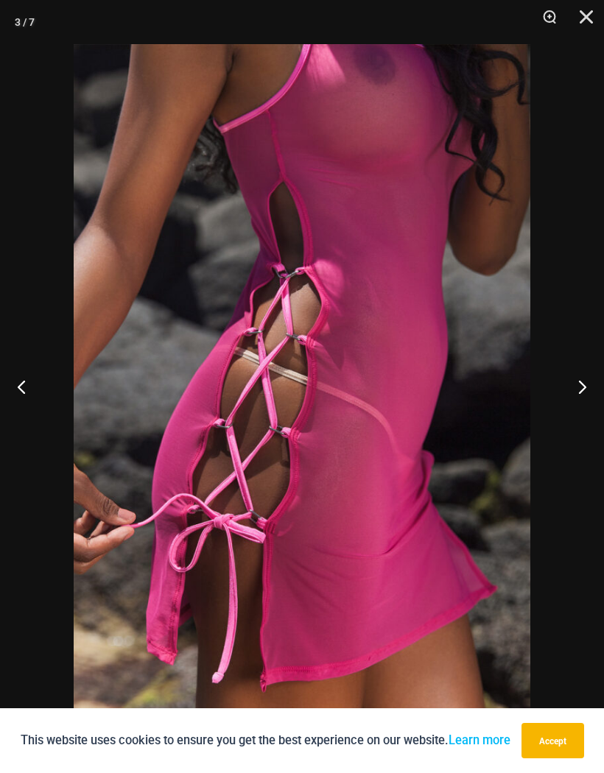
click at [582, 382] on button "Next" at bounding box center [576, 387] width 55 height 74
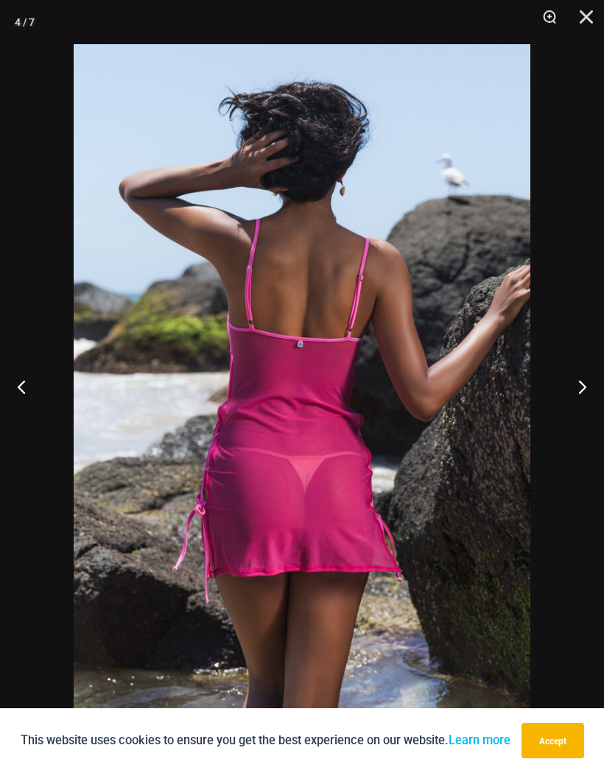
click at [582, 381] on button "Next" at bounding box center [576, 387] width 55 height 74
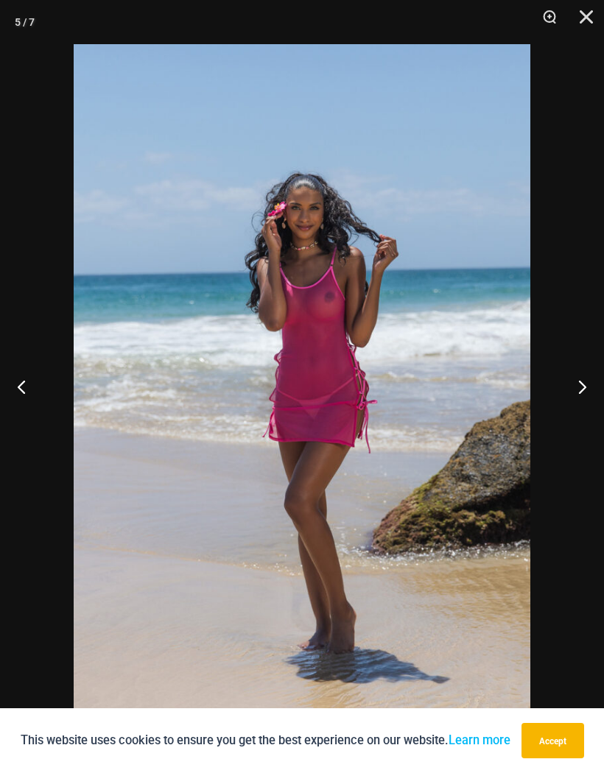
click at [587, 370] on button "Next" at bounding box center [576, 387] width 55 height 74
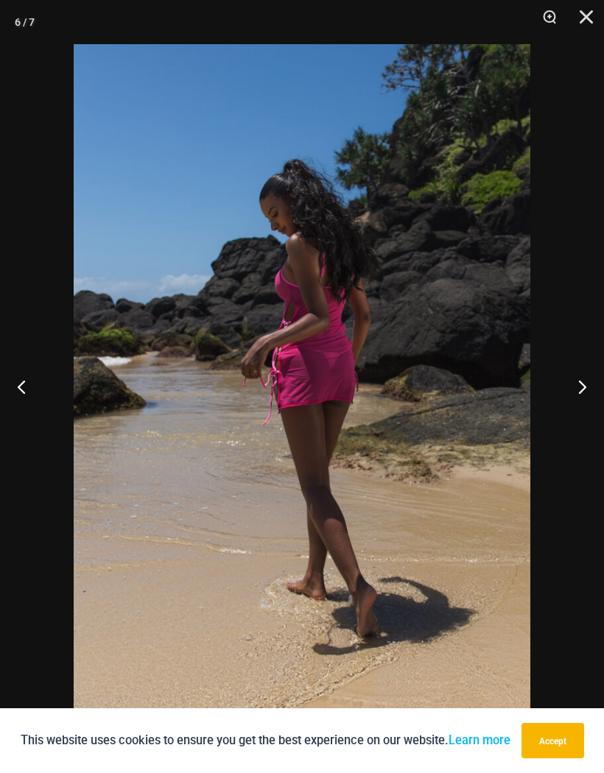
click at [580, 377] on button "Next" at bounding box center [576, 387] width 55 height 74
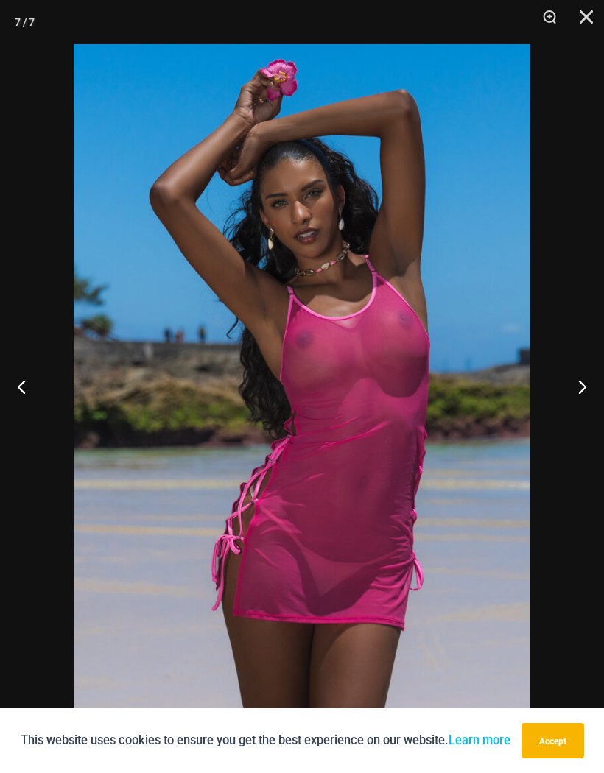
click at [580, 378] on button "Next" at bounding box center [576, 387] width 55 height 74
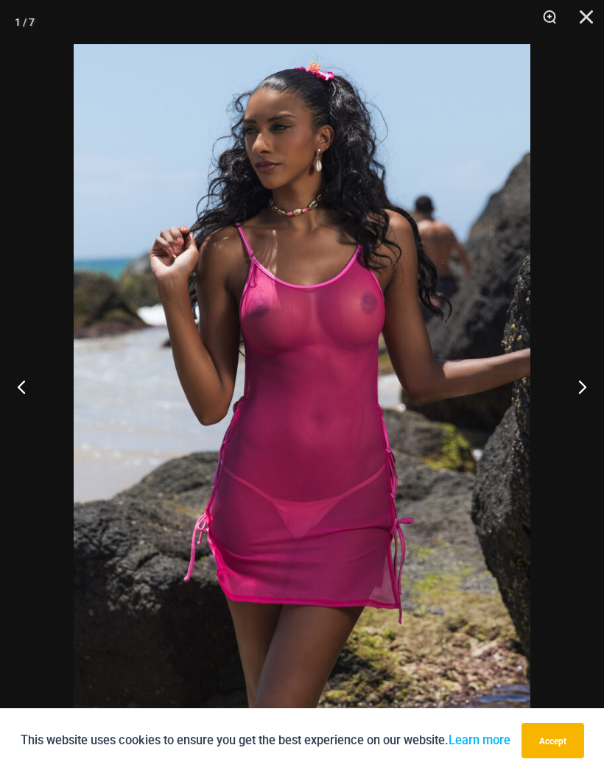
click at [582, 369] on button "Next" at bounding box center [576, 387] width 55 height 74
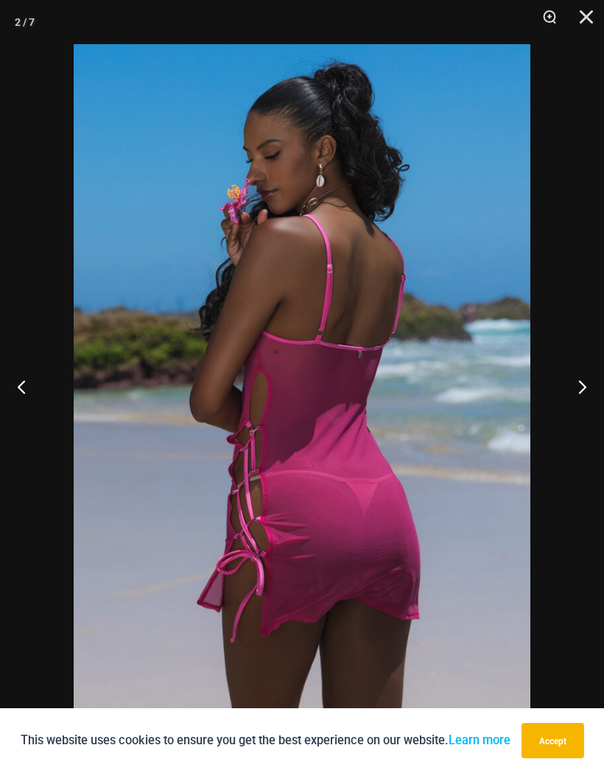
click at [581, 374] on button "Next" at bounding box center [576, 387] width 55 height 74
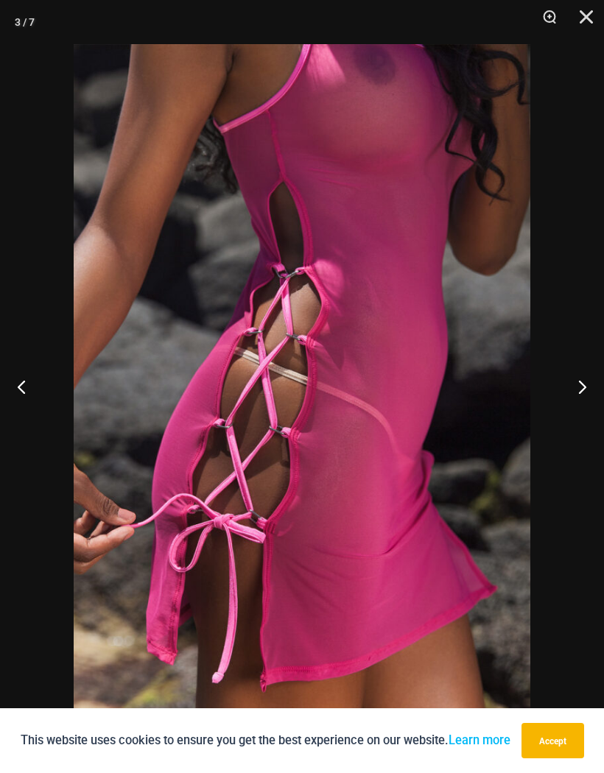
click at [596, 6] on button "Close" at bounding box center [581, 22] width 37 height 44
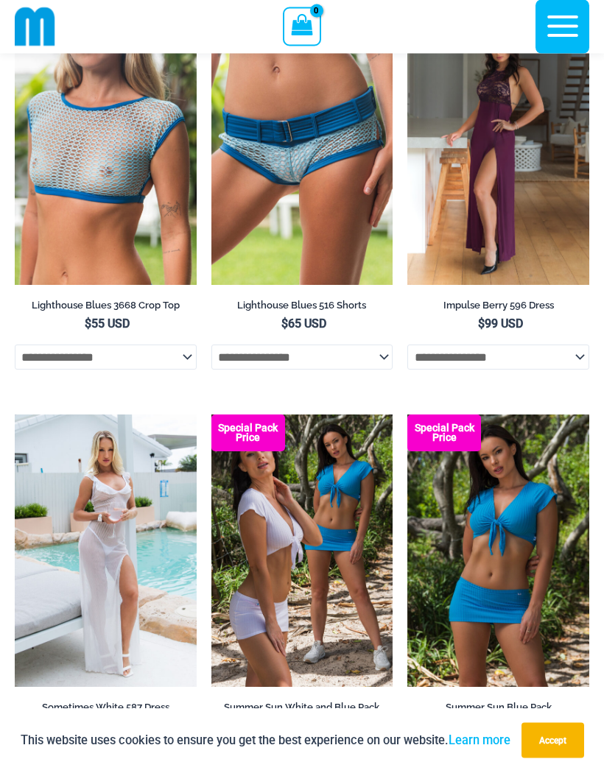
scroll to position [3022, 0]
click at [15, 415] on img at bounding box center [15, 415] width 0 height 0
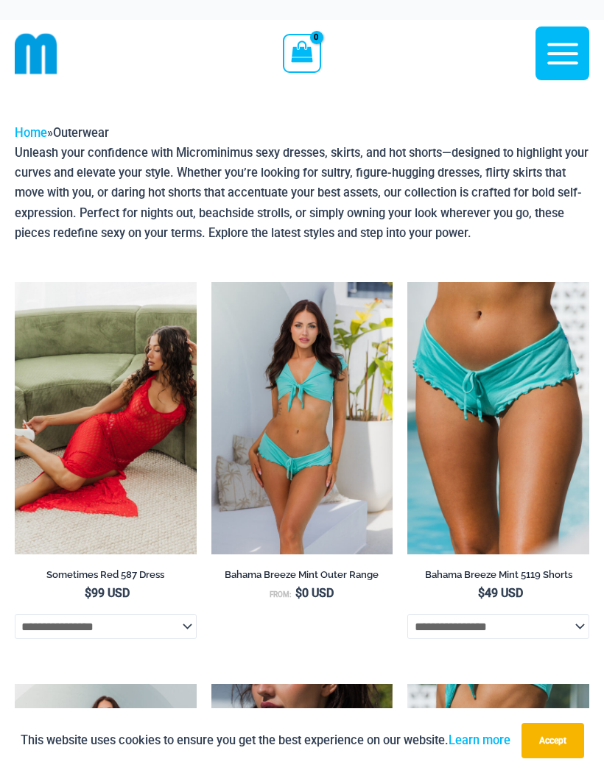
scroll to position [3086, 0]
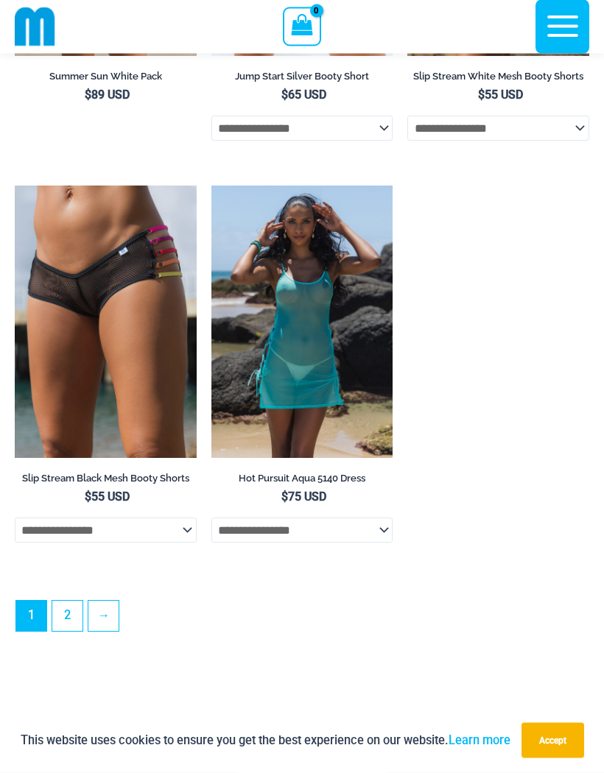
scroll to position [4055, 0]
click at [211, 186] on img at bounding box center [211, 186] width 0 height 0
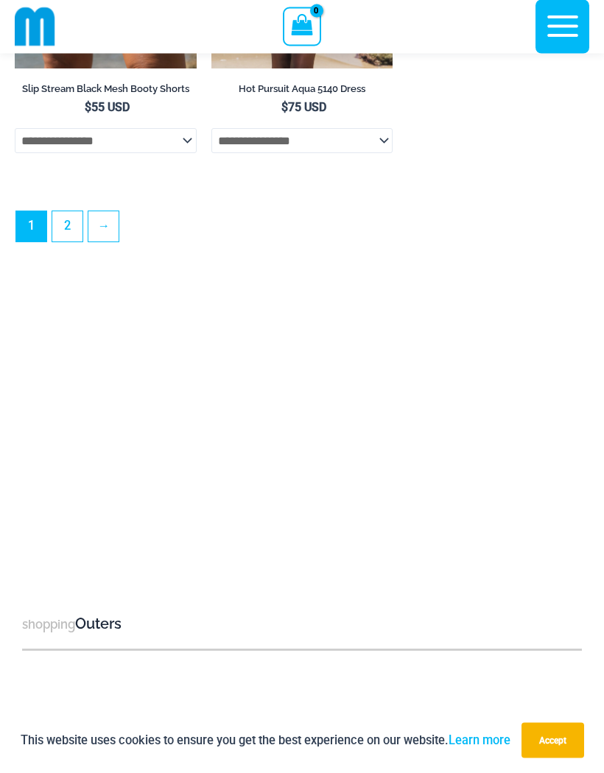
scroll to position [4444, 0]
click at [100, 242] on link "→" at bounding box center [103, 227] width 30 height 30
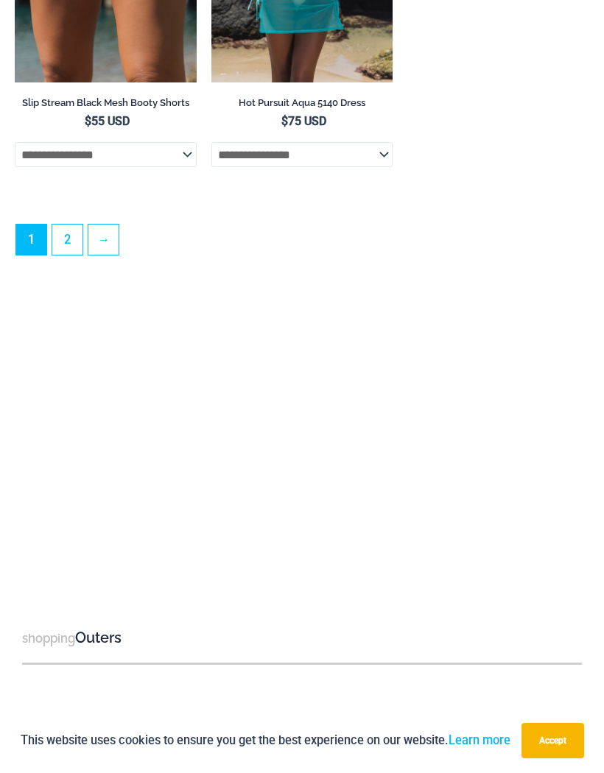
scroll to position [4508, 0]
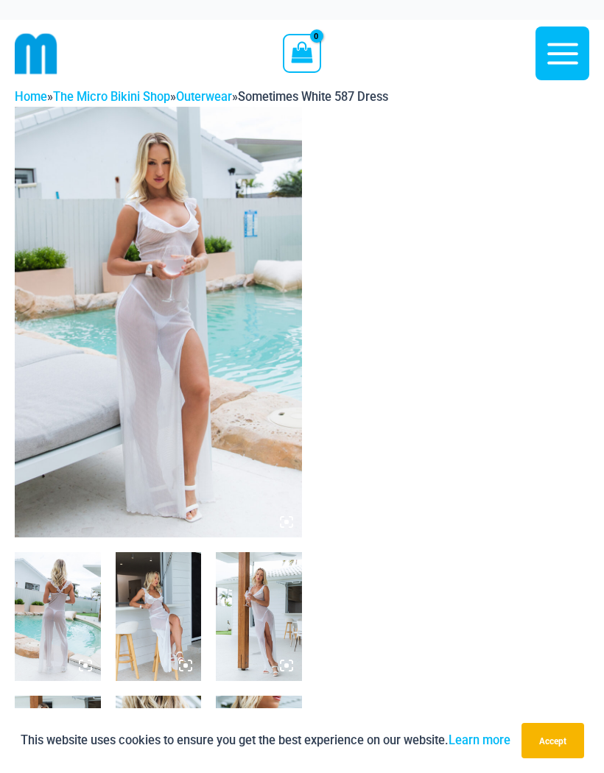
click at [285, 520] on icon at bounding box center [286, 521] width 13 height 13
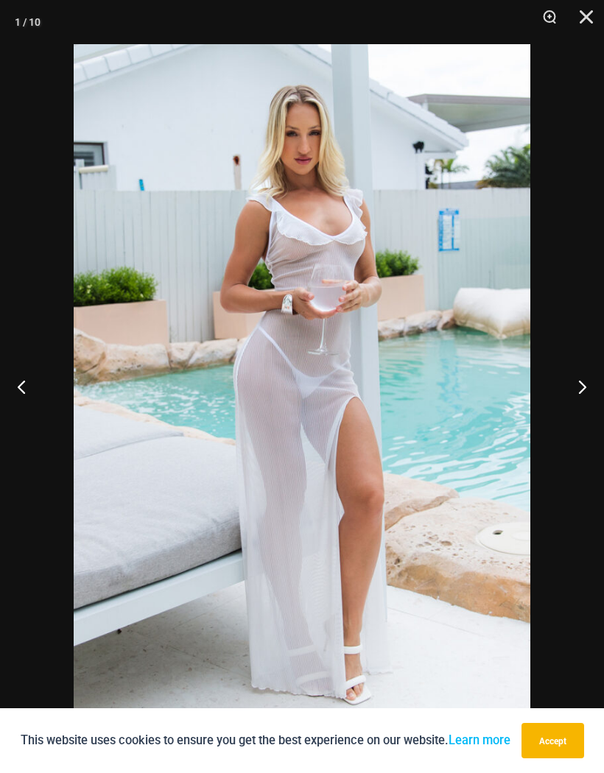
click at [579, 386] on button "Next" at bounding box center [576, 387] width 55 height 74
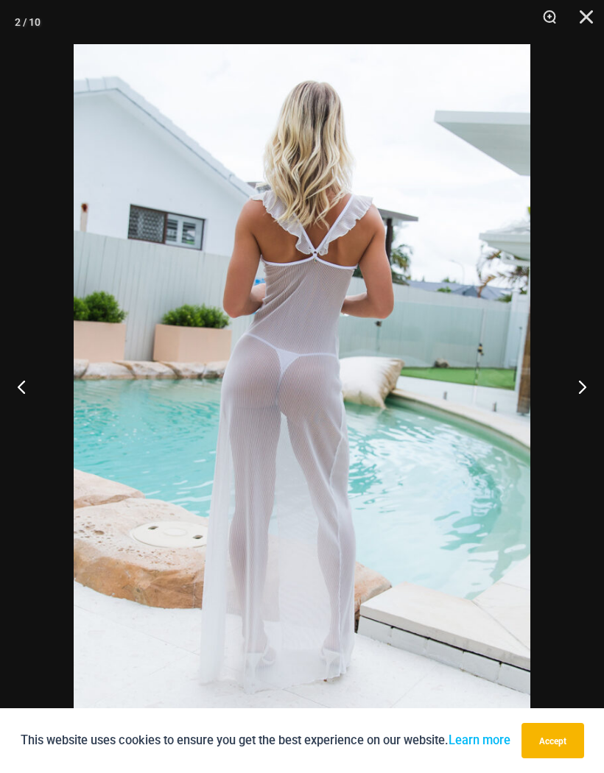
click at [587, 379] on button "Next" at bounding box center [576, 387] width 55 height 74
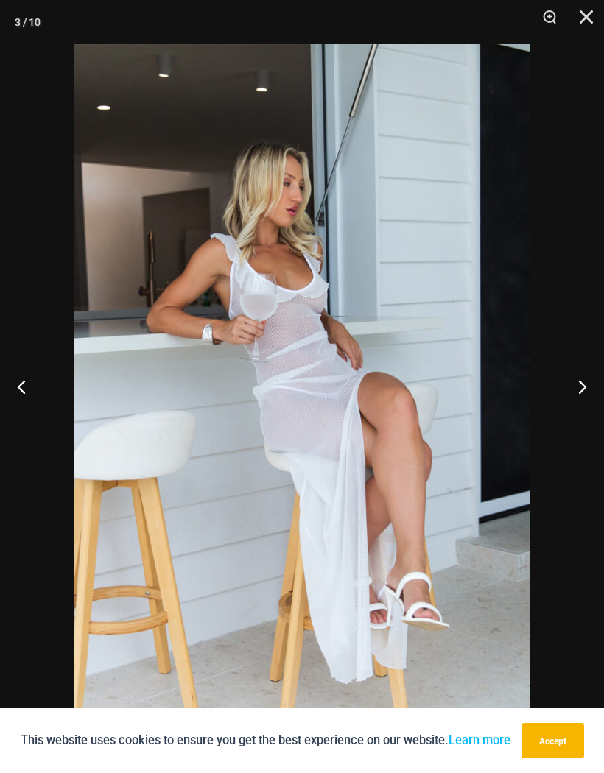
click at [585, 385] on button "Next" at bounding box center [576, 387] width 55 height 74
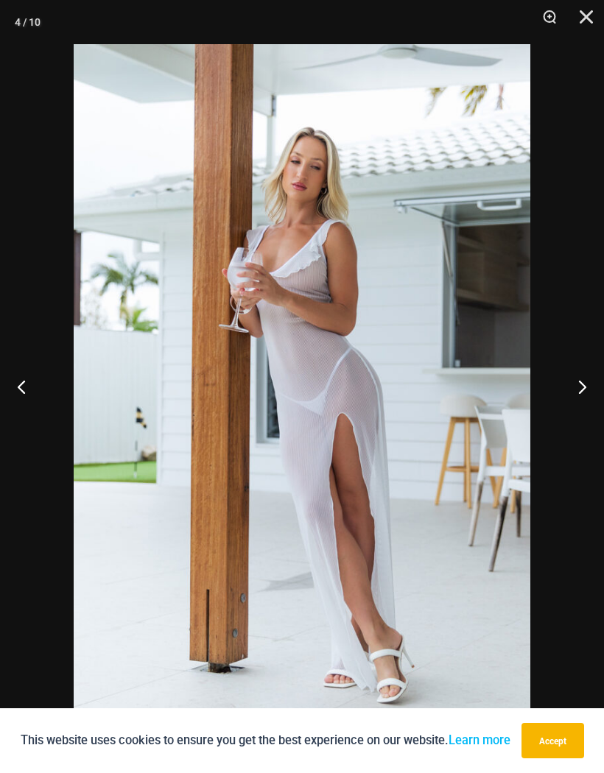
click at [587, 386] on button "Next" at bounding box center [576, 387] width 55 height 74
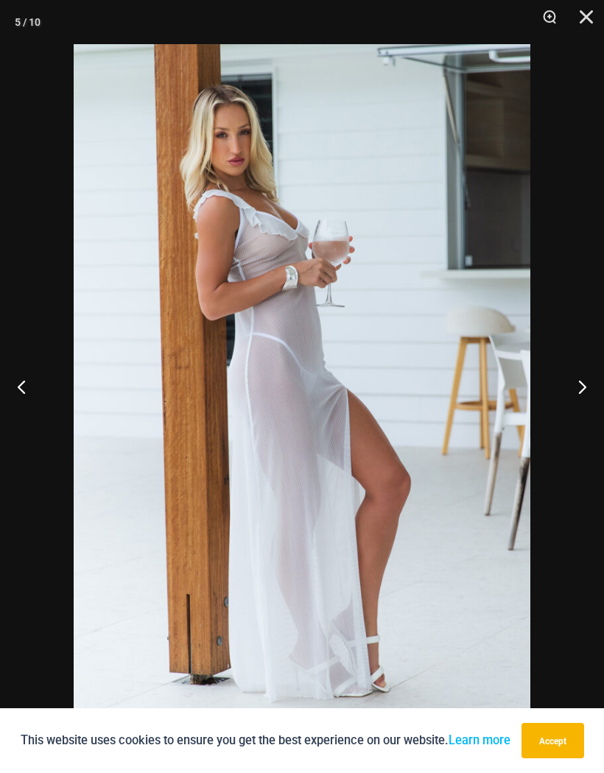
click at [588, 390] on button "Next" at bounding box center [576, 387] width 55 height 74
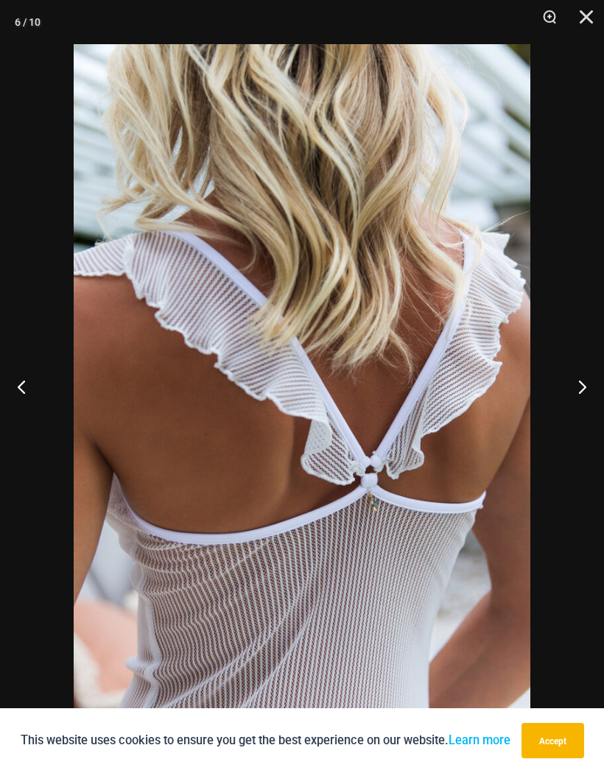
click at [577, 391] on button "Next" at bounding box center [576, 387] width 55 height 74
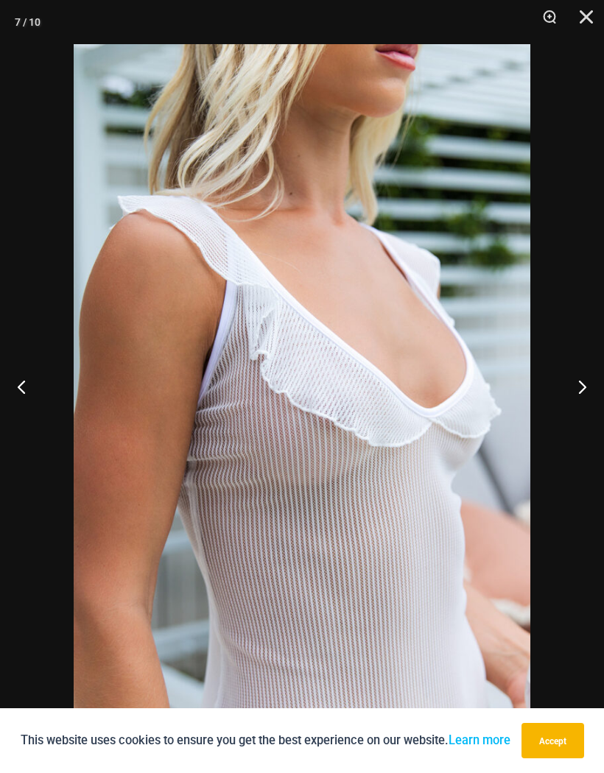
click at [584, 389] on button "Next" at bounding box center [576, 387] width 55 height 74
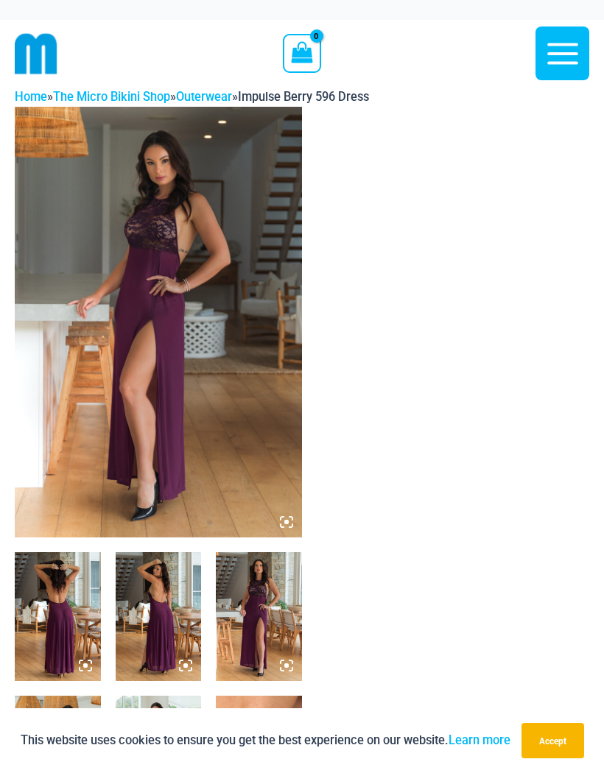
click at [281, 514] on img at bounding box center [158, 322] width 287 height 431
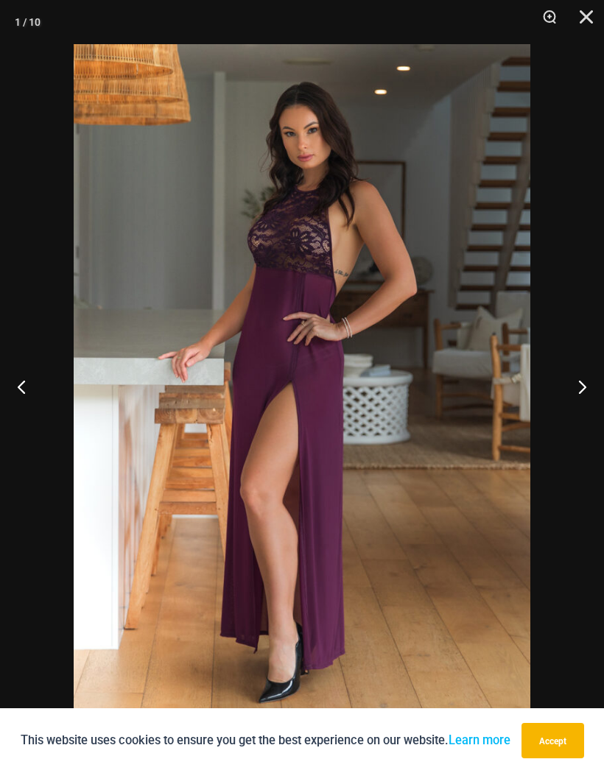
click at [585, 387] on button "Next" at bounding box center [576, 387] width 55 height 74
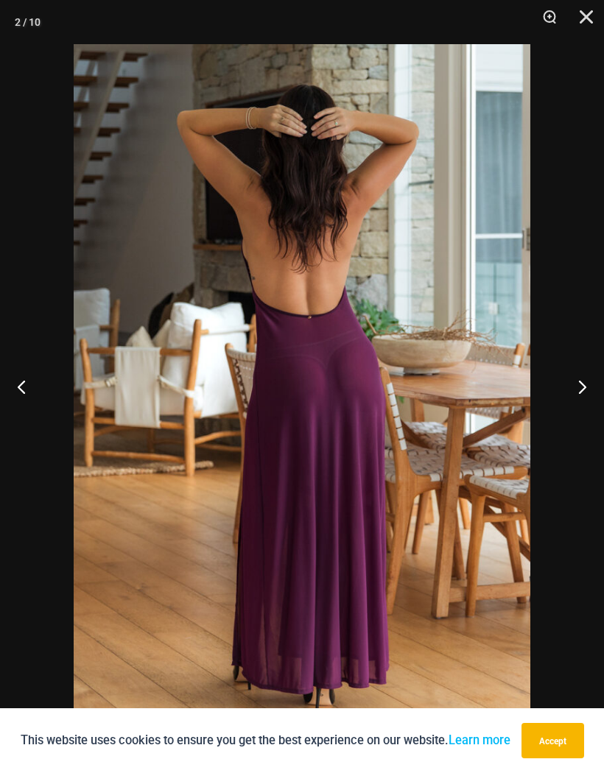
click at [585, 380] on button "Next" at bounding box center [576, 387] width 55 height 74
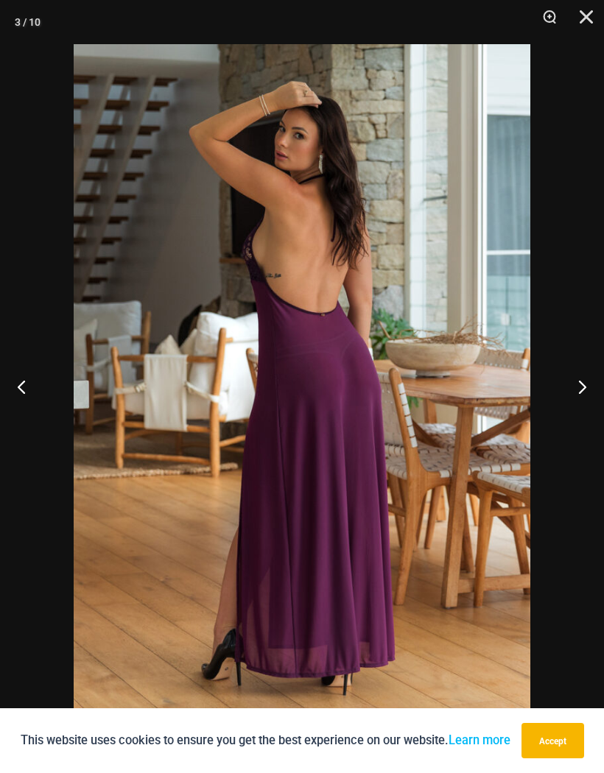
click at [575, 384] on button "Next" at bounding box center [576, 387] width 55 height 74
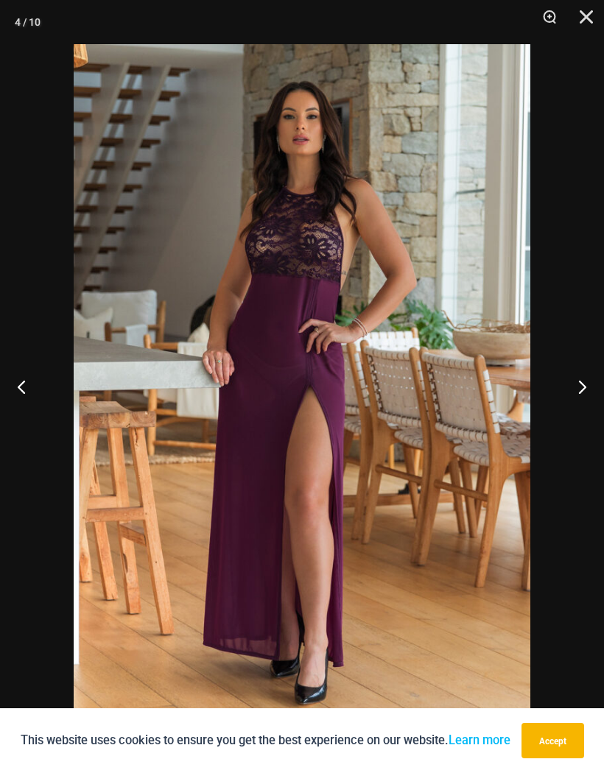
click at [584, 362] on button "Next" at bounding box center [576, 387] width 55 height 74
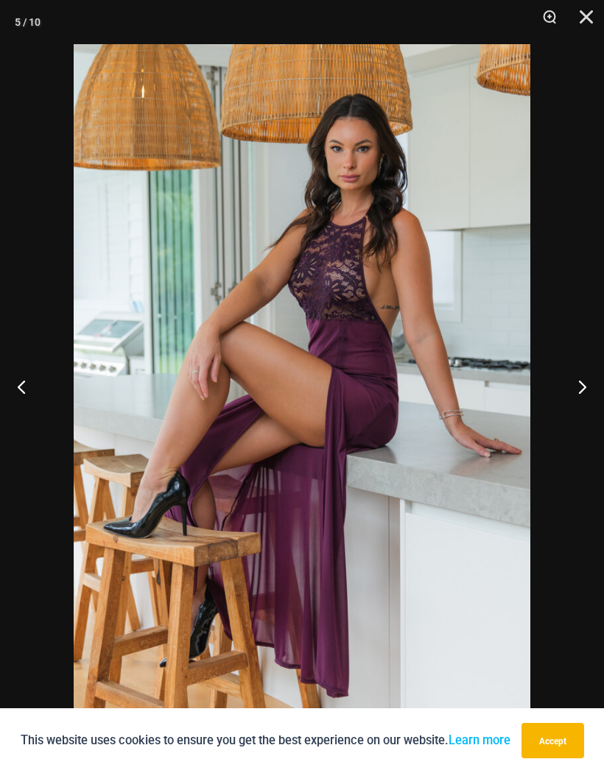
click at [586, 378] on button "Next" at bounding box center [576, 387] width 55 height 74
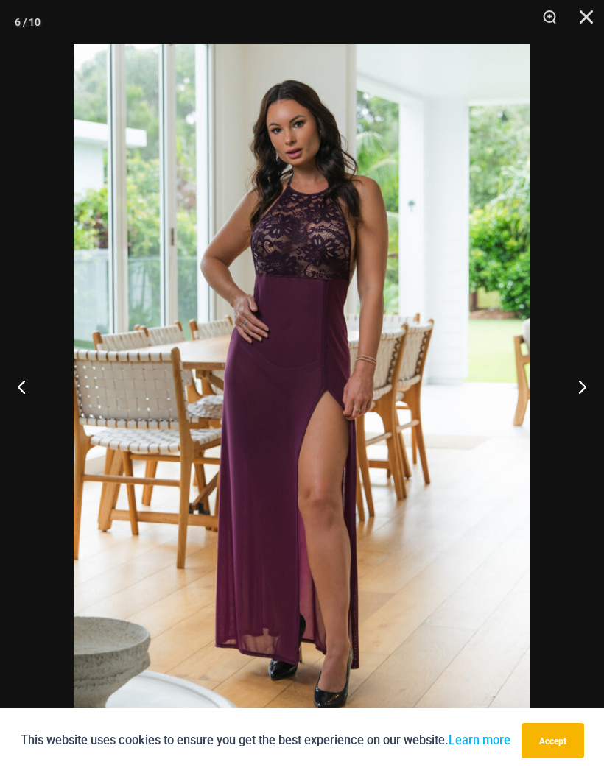
click at [581, 389] on button "Next" at bounding box center [576, 387] width 55 height 74
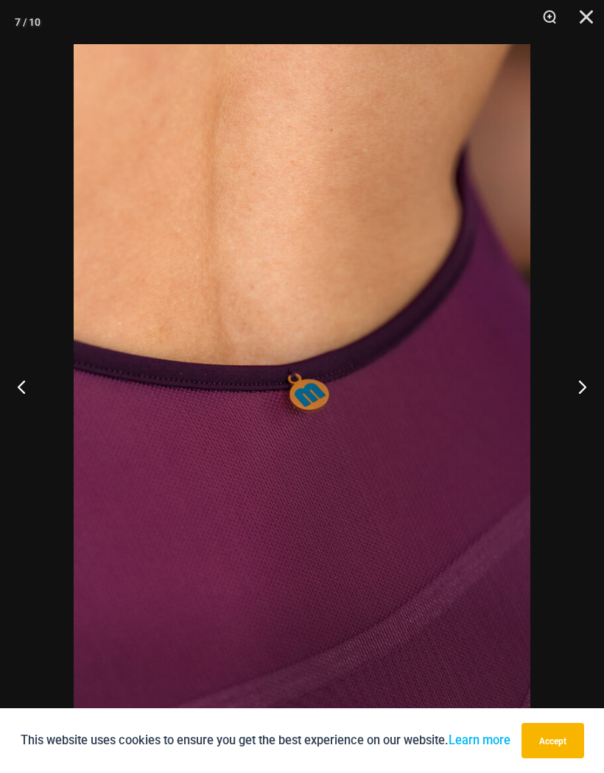
click at [582, 381] on button "Next" at bounding box center [576, 387] width 55 height 74
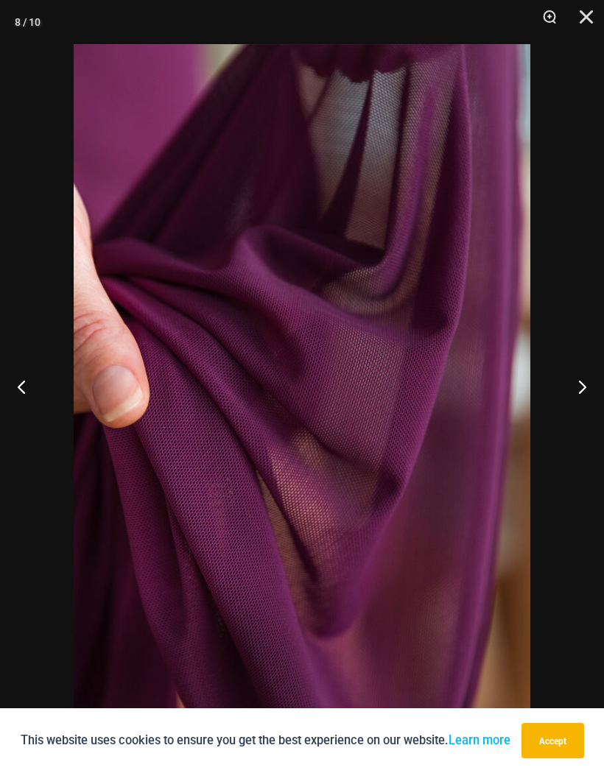
click at [587, 374] on button "Next" at bounding box center [576, 387] width 55 height 74
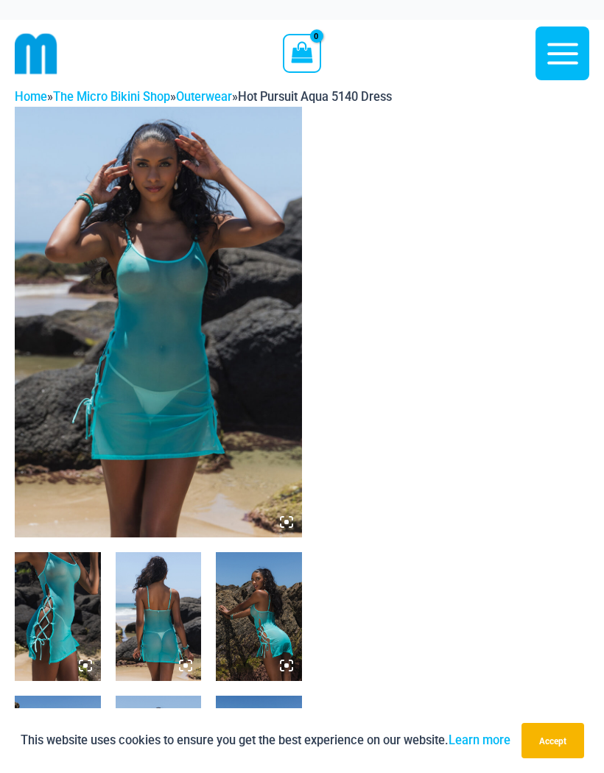
click at [281, 520] on icon at bounding box center [282, 518] width 3 height 3
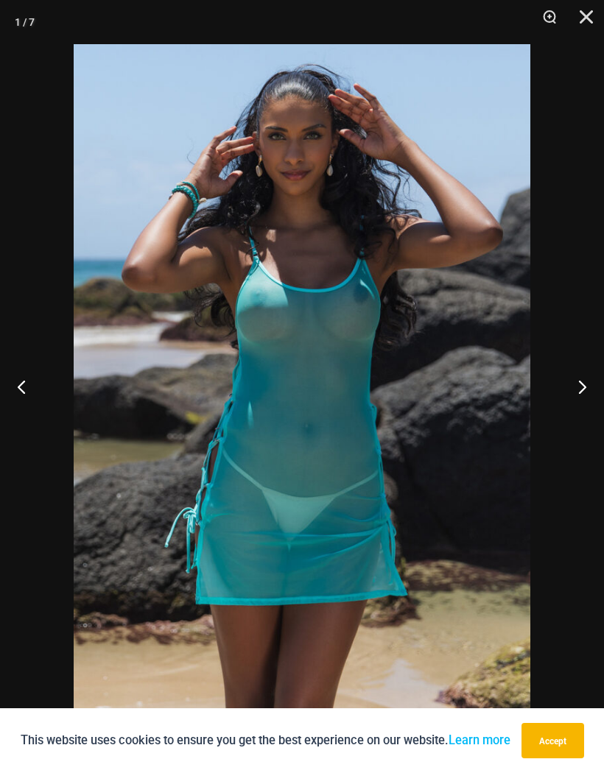
click at [582, 381] on button "Next" at bounding box center [576, 387] width 55 height 74
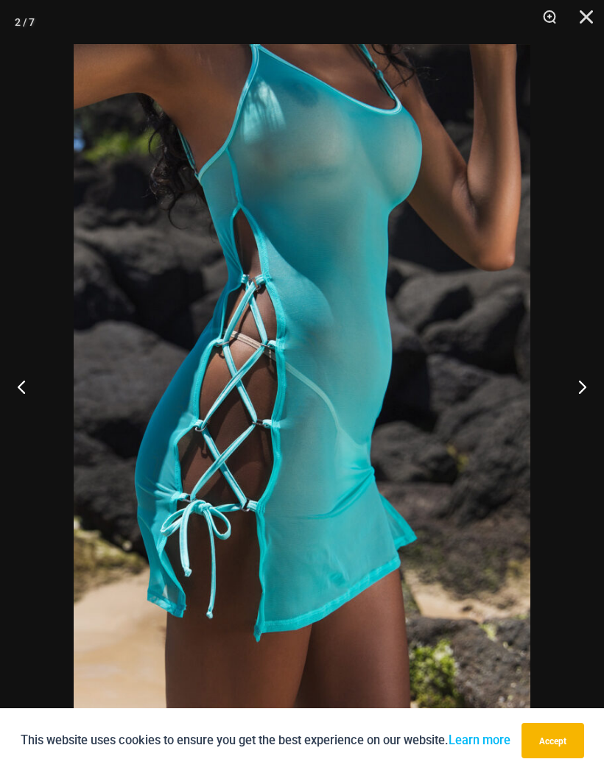
click at [586, 381] on button "Next" at bounding box center [576, 387] width 55 height 74
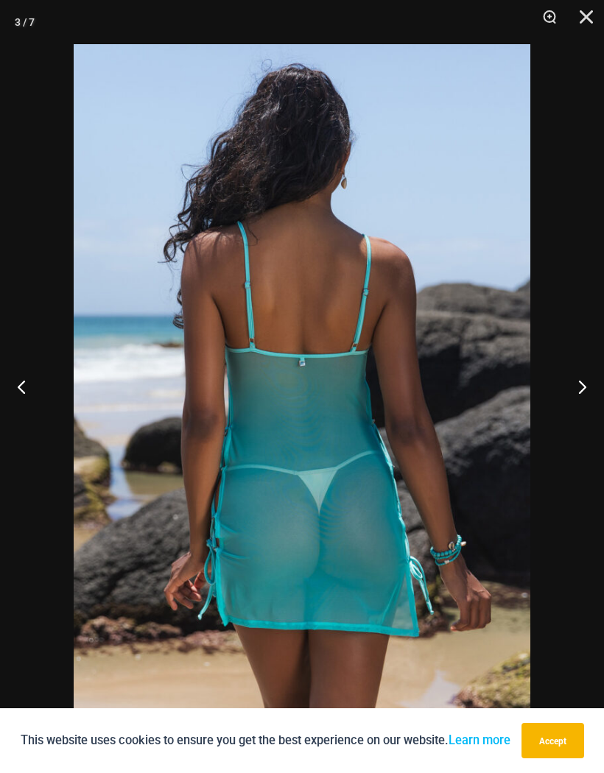
click at [582, 380] on button "Next" at bounding box center [576, 387] width 55 height 74
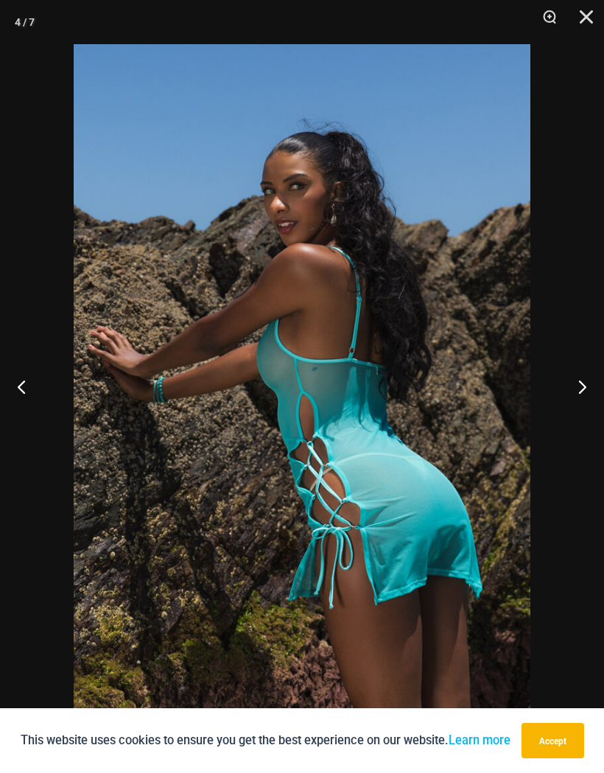
click at [586, 377] on button "Next" at bounding box center [576, 387] width 55 height 74
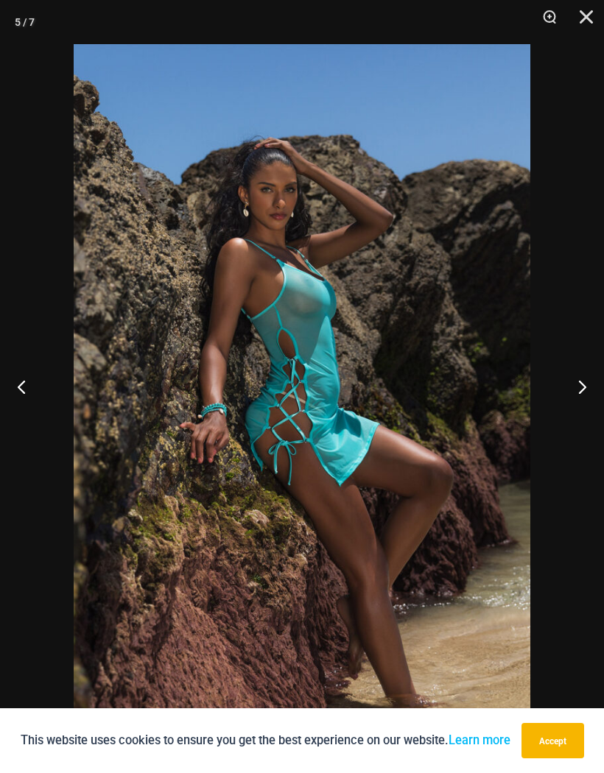
click at [586, 375] on button "Next" at bounding box center [576, 387] width 55 height 74
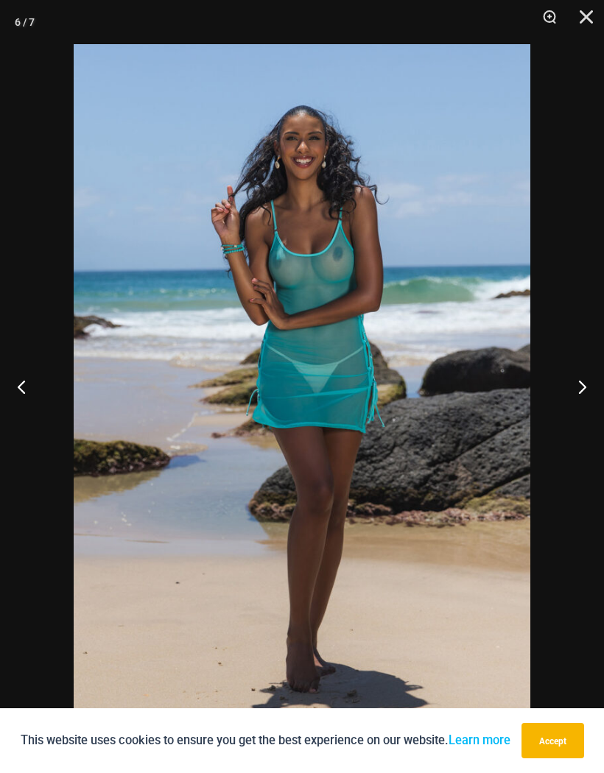
click at [584, 378] on button "Next" at bounding box center [576, 387] width 55 height 74
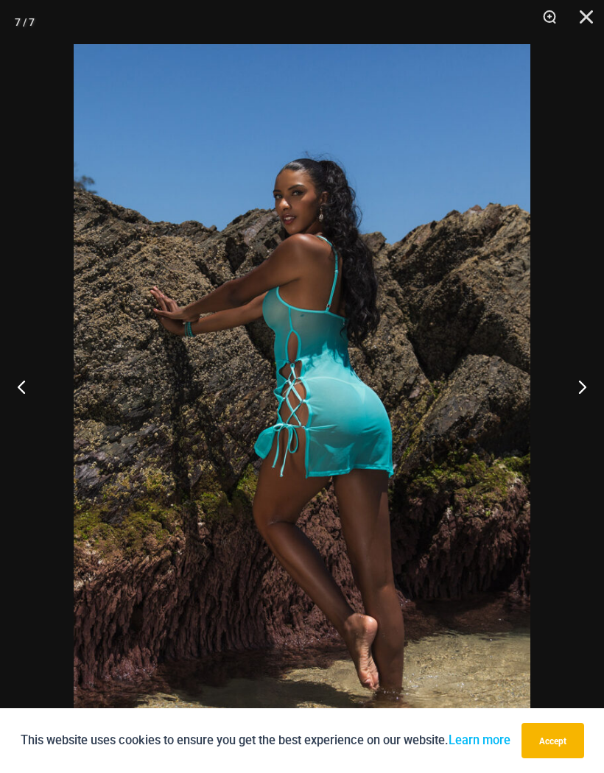
click at [585, 378] on button "Next" at bounding box center [576, 387] width 55 height 74
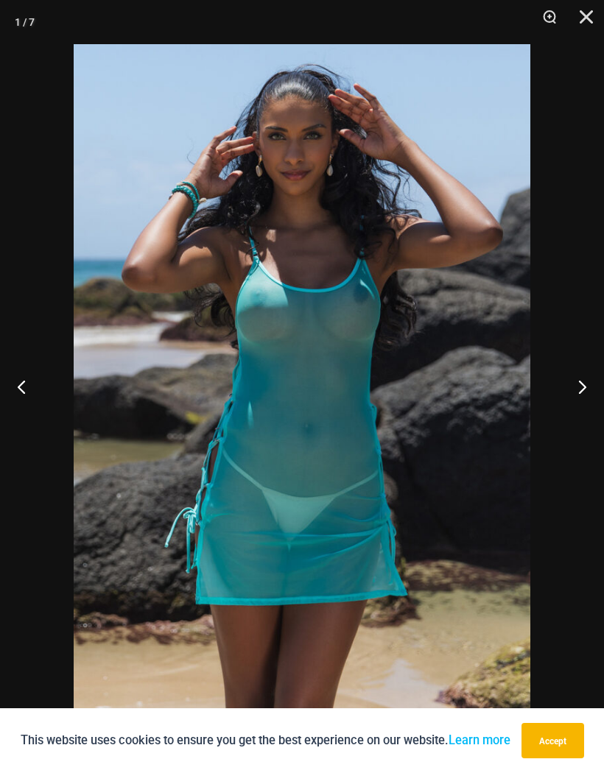
click at [585, 377] on button "Next" at bounding box center [576, 387] width 55 height 74
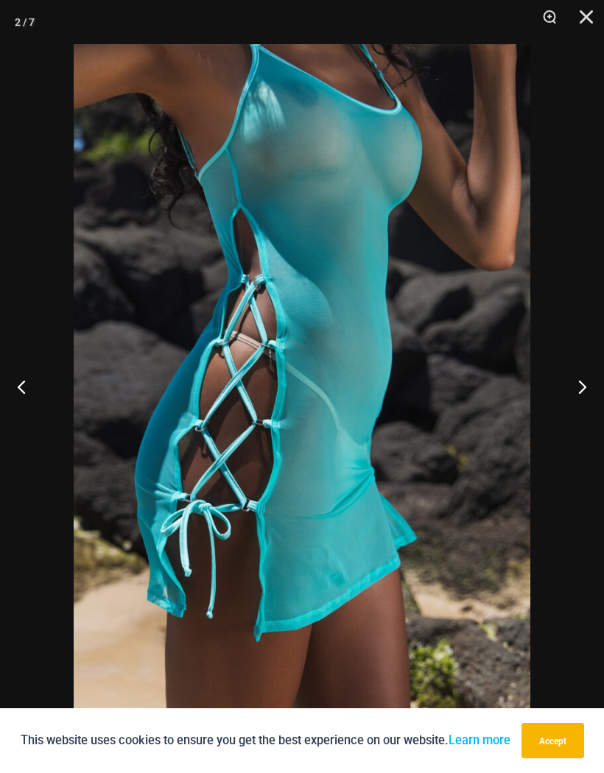
click at [582, 376] on button "Next" at bounding box center [576, 387] width 55 height 74
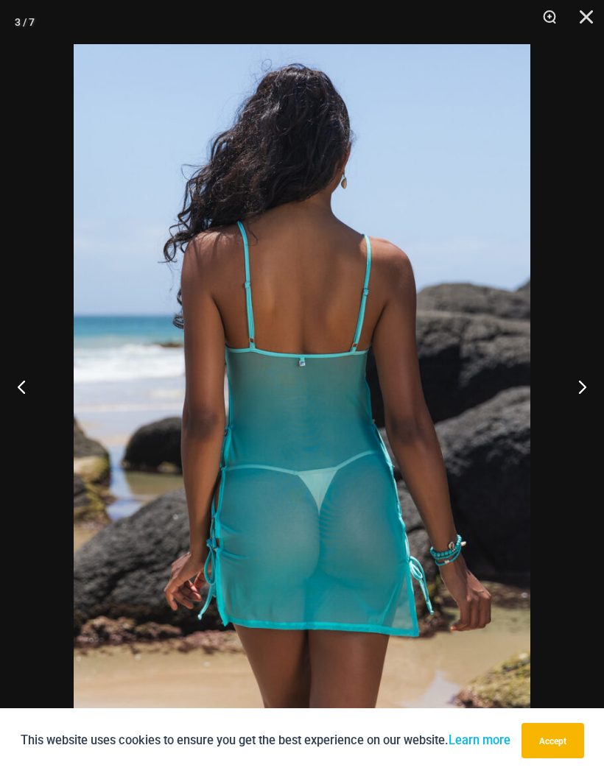
click at [580, 381] on button "Next" at bounding box center [576, 387] width 55 height 74
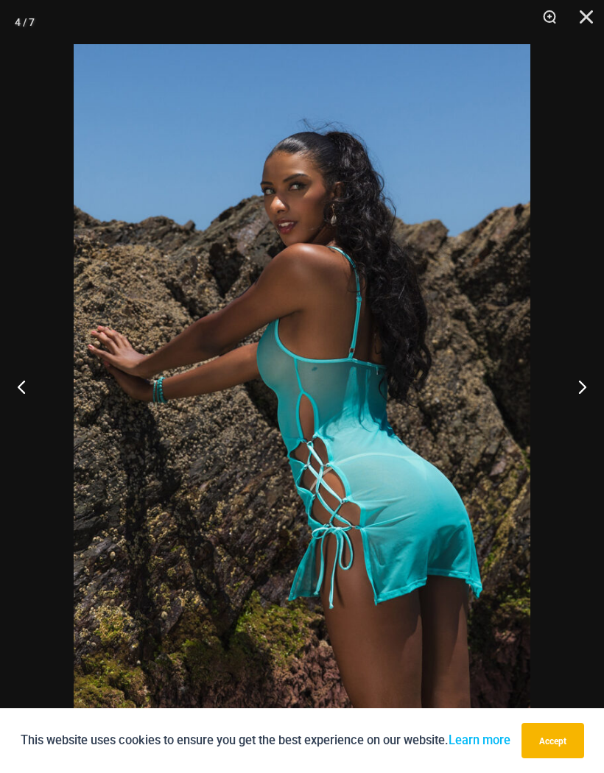
click at [584, 370] on button "Next" at bounding box center [576, 387] width 55 height 74
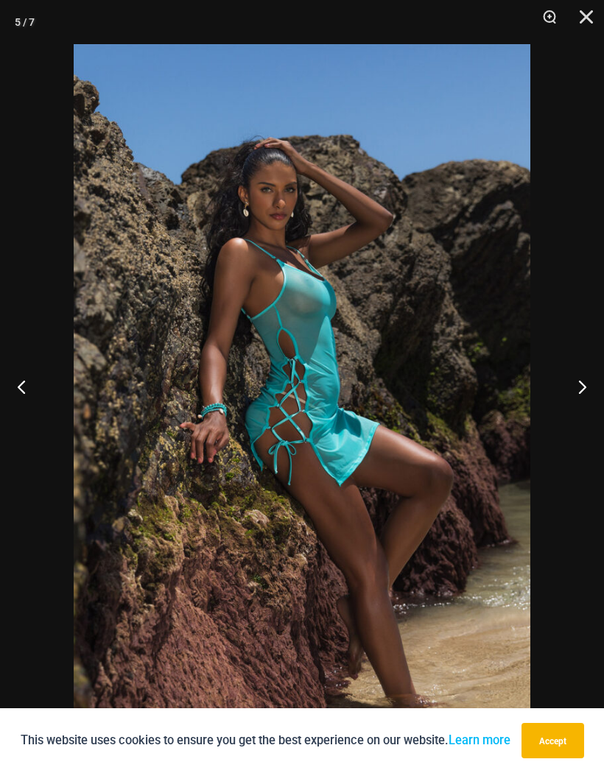
click at [585, 369] on button "Next" at bounding box center [576, 387] width 55 height 74
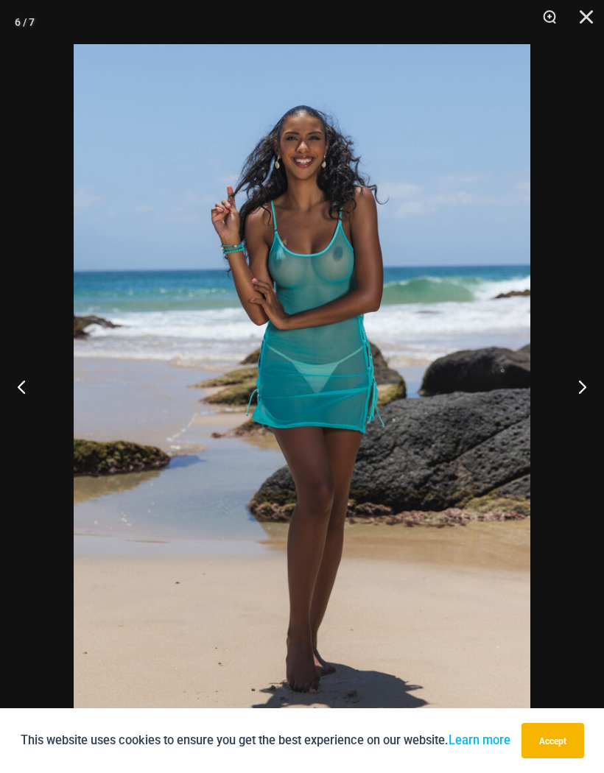
click at [582, 372] on button "Next" at bounding box center [576, 387] width 55 height 74
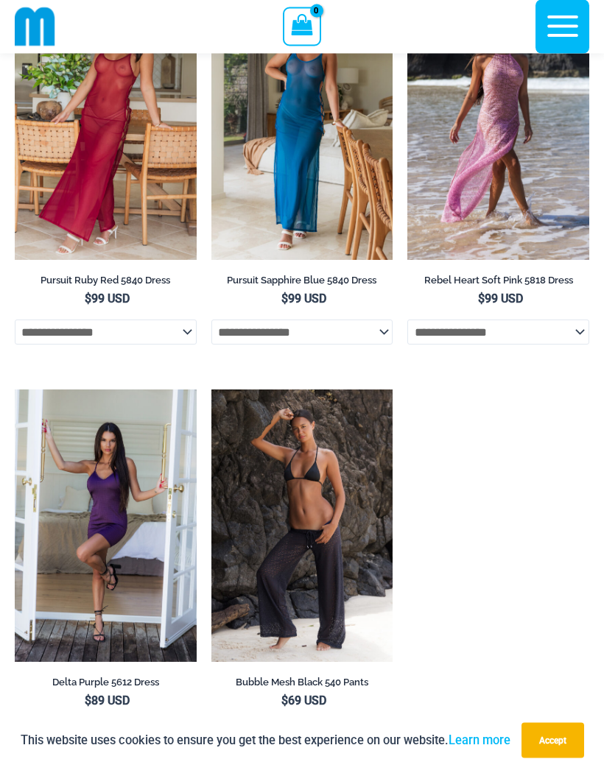
scroll to position [1734, 0]
